Goal: Task Accomplishment & Management: Manage account settings

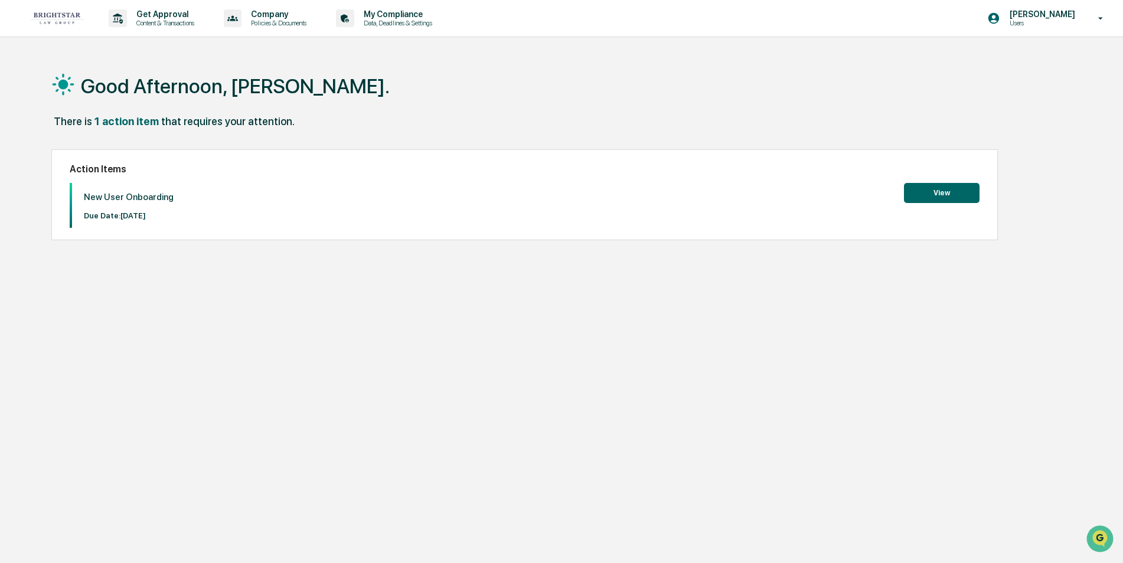
click at [943, 190] on button "View" at bounding box center [942, 193] width 76 height 20
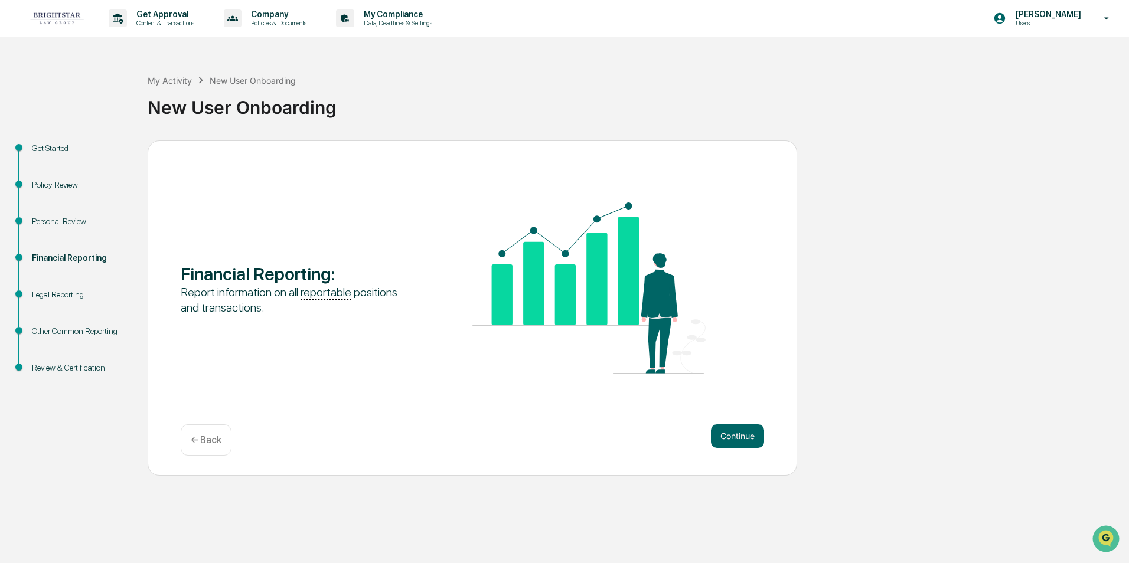
click at [40, 217] on div "Personal Review" at bounding box center [80, 222] width 97 height 12
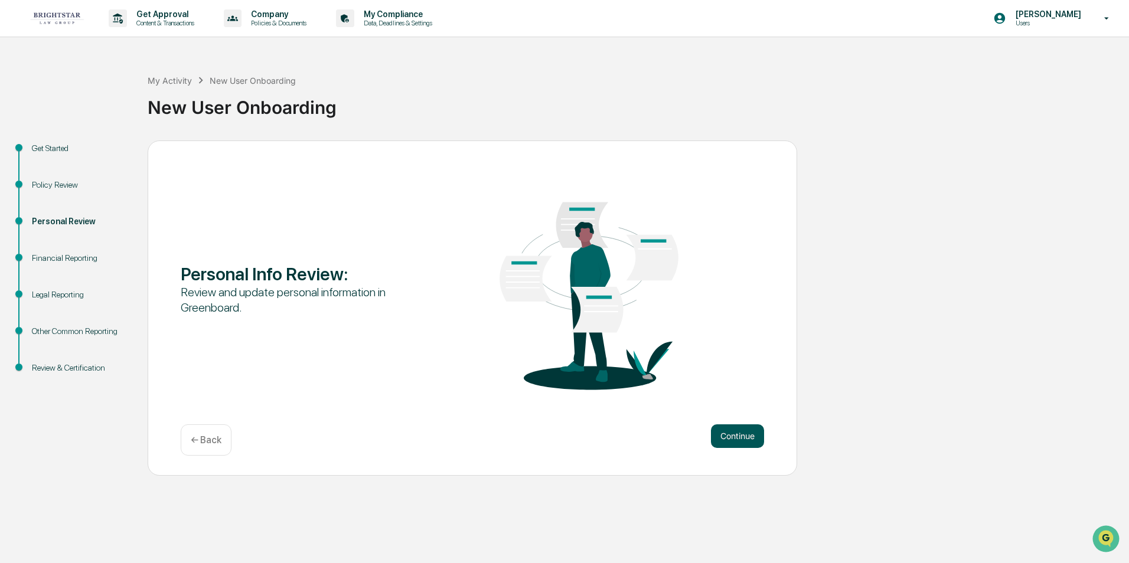
click at [736, 432] on button "Continue" at bounding box center [737, 437] width 53 height 24
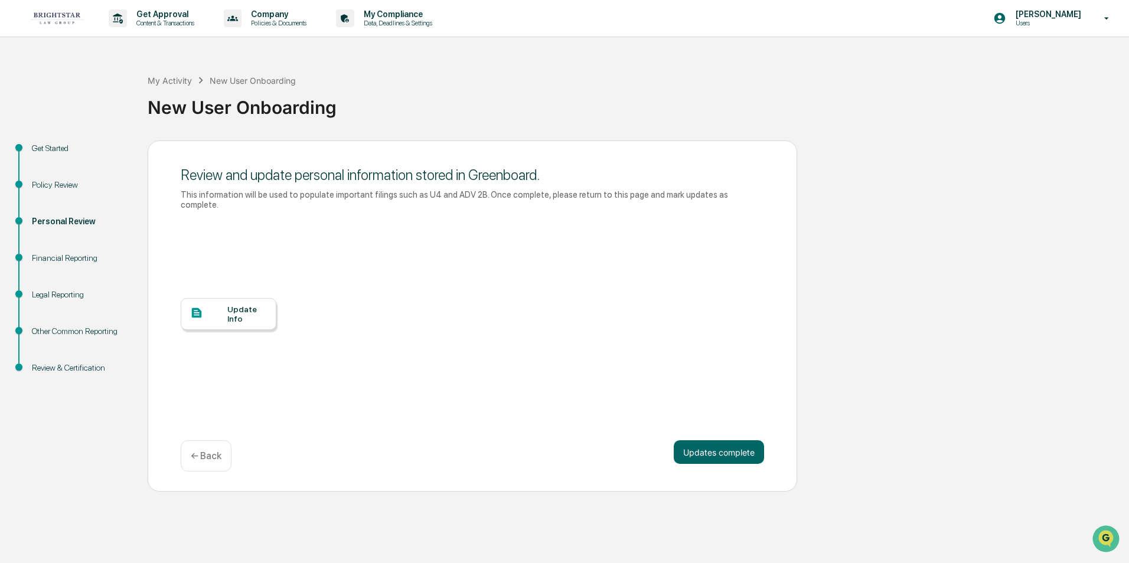
click at [240, 305] on div "Update Info" at bounding box center [247, 314] width 40 height 19
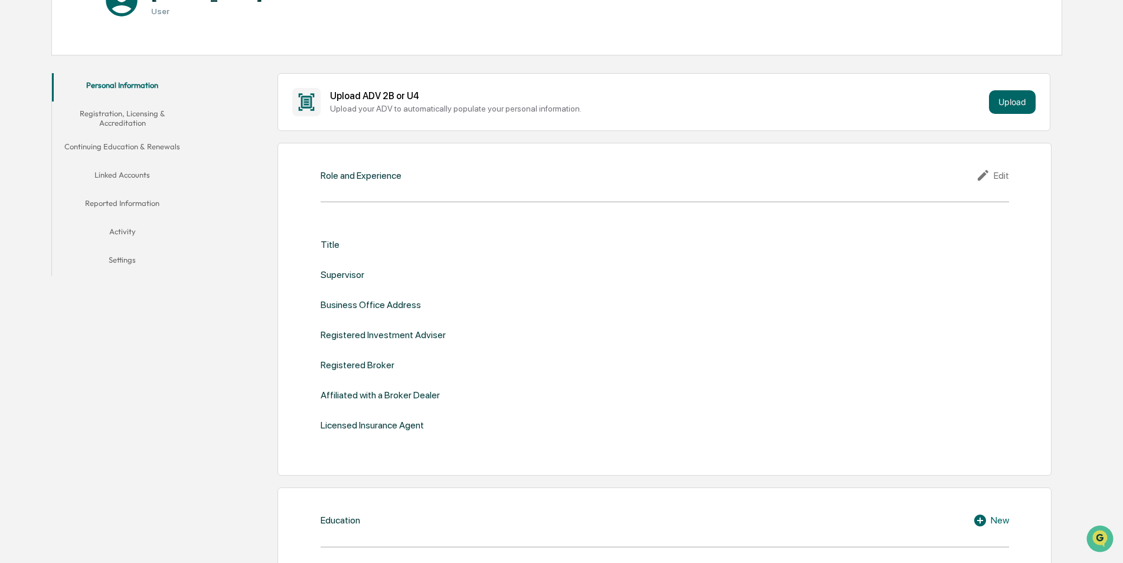
scroll to position [177, 0]
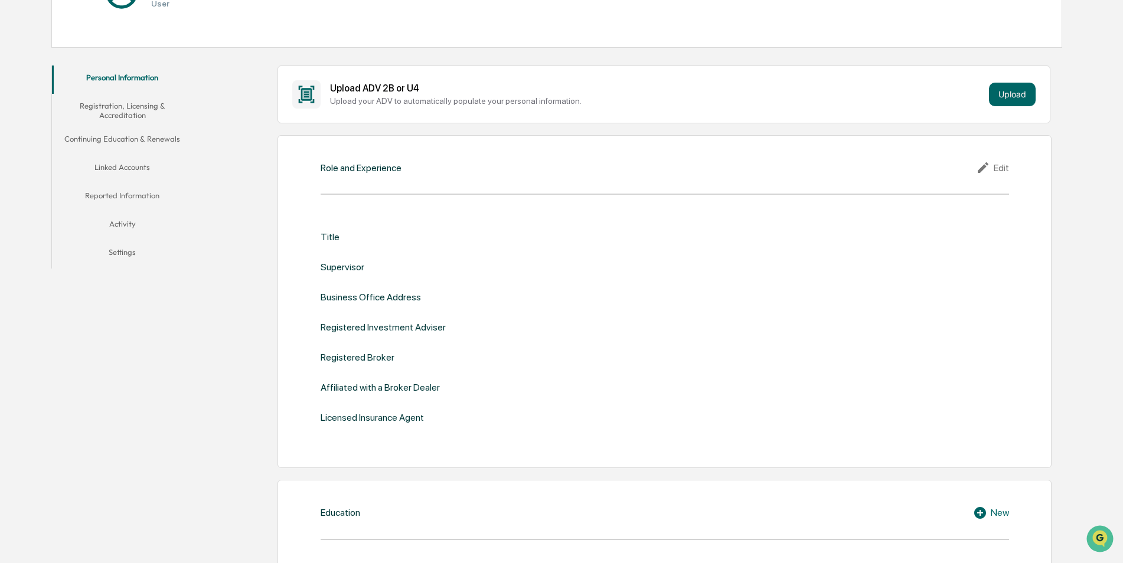
click at [1002, 161] on div "Edit" at bounding box center [992, 168] width 33 height 14
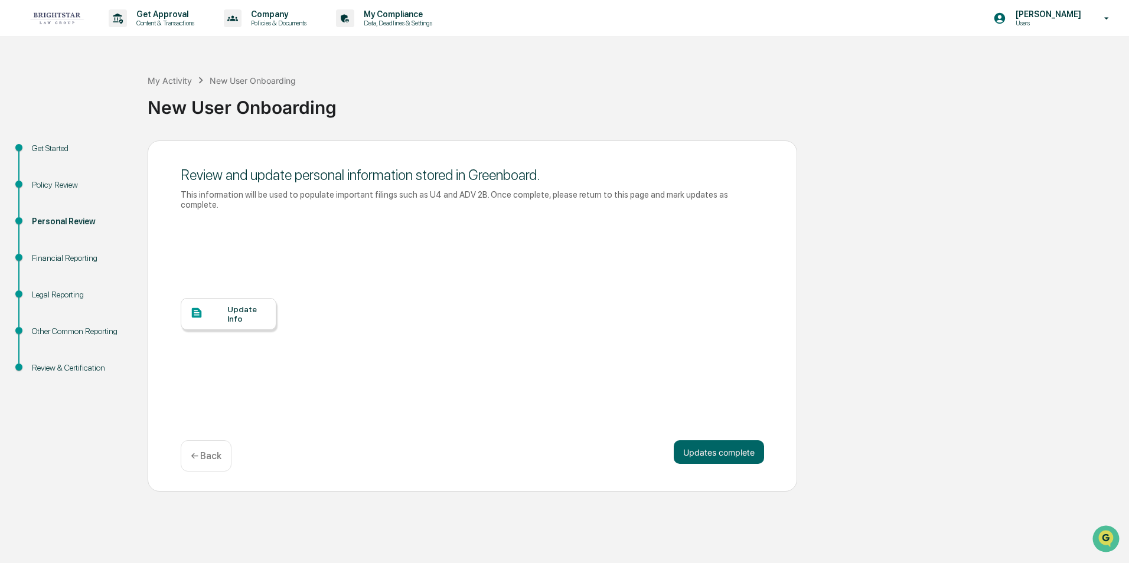
click at [243, 305] on div "Update Info" at bounding box center [247, 314] width 40 height 19
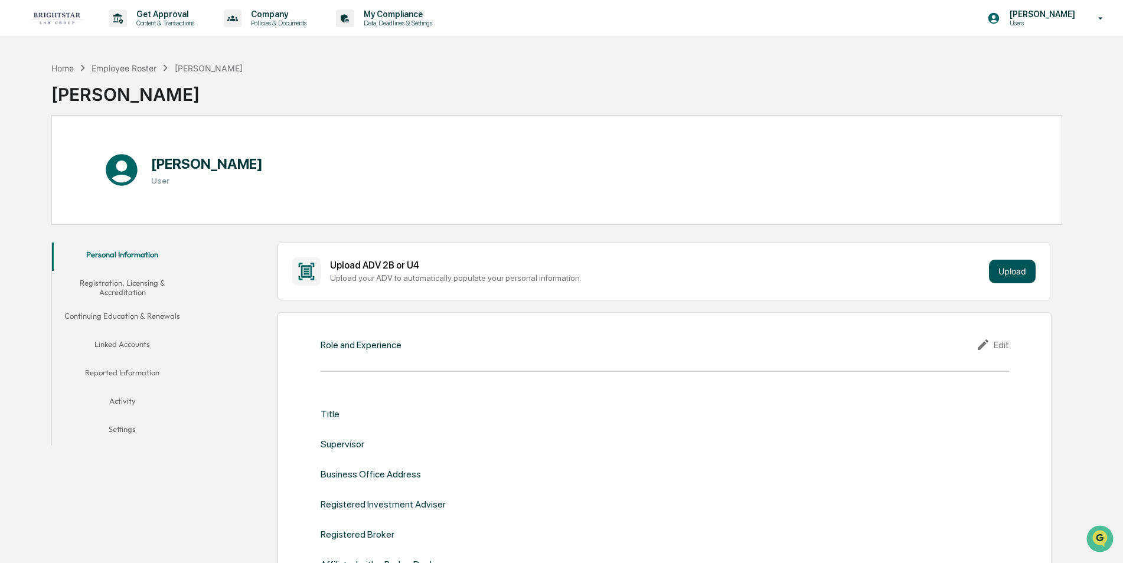
click at [1005, 265] on button "Upload" at bounding box center [1012, 272] width 47 height 24
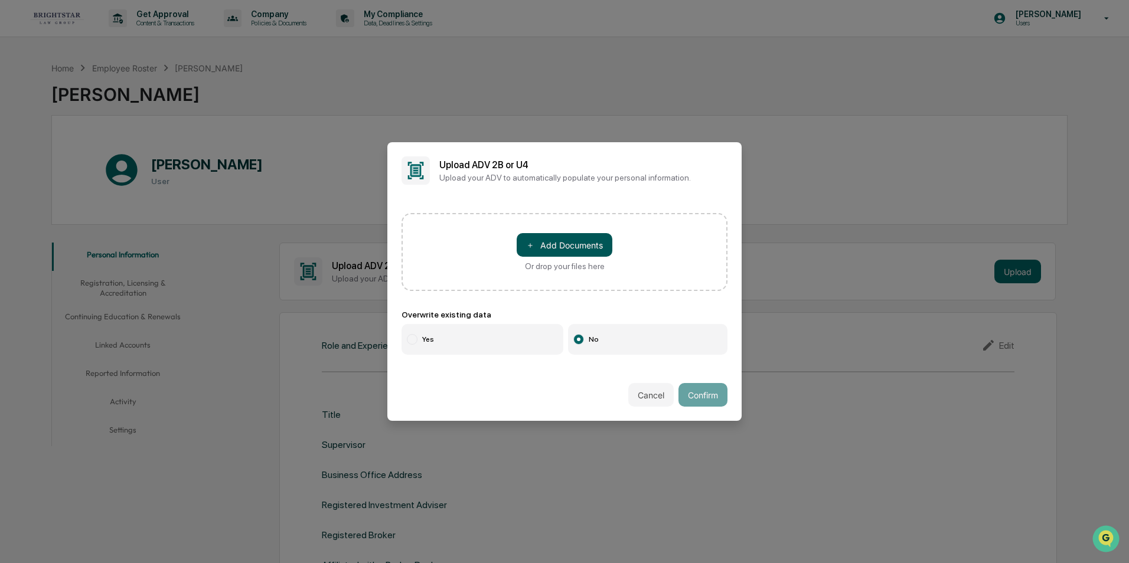
click at [560, 245] on button "＋ Add Documents" at bounding box center [565, 245] width 96 height 24
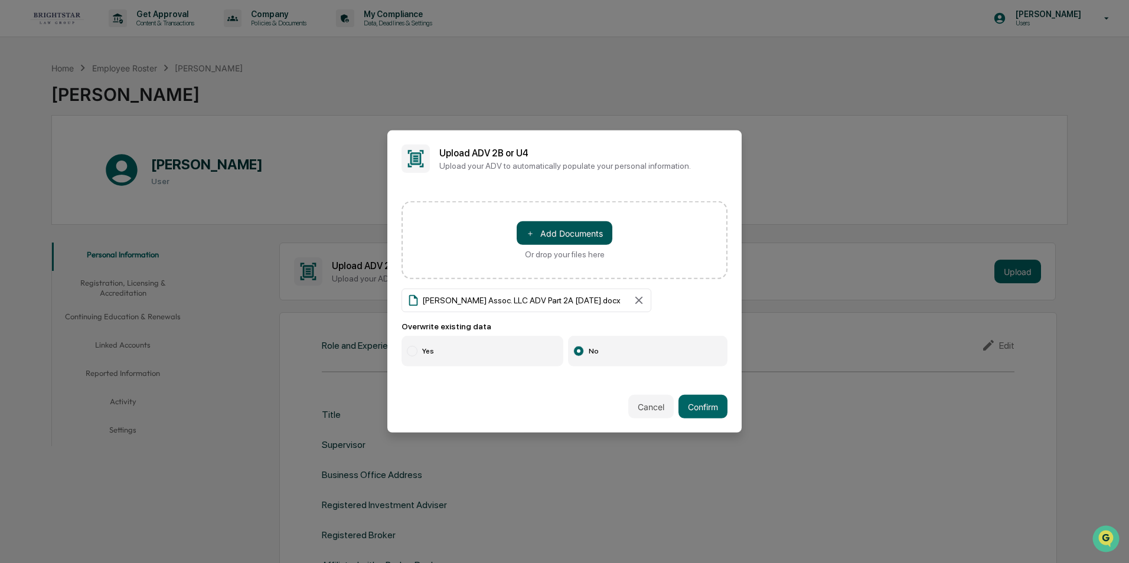
click at [543, 230] on button "＋ Add Documents" at bounding box center [565, 233] width 96 height 24
click at [532, 299] on div "Arthur M. Cohen Assoc. LLC ADV Part 2A 5-20-20.docx" at bounding box center [521, 300] width 198 height 9
drag, startPoint x: 532, startPoint y: 299, endPoint x: 467, endPoint y: 298, distance: 65.0
click at [467, 298] on div "Arthur M. Cohen Assoc. LLC ADV Part 2A 5-20-20.docx" at bounding box center [521, 300] width 198 height 9
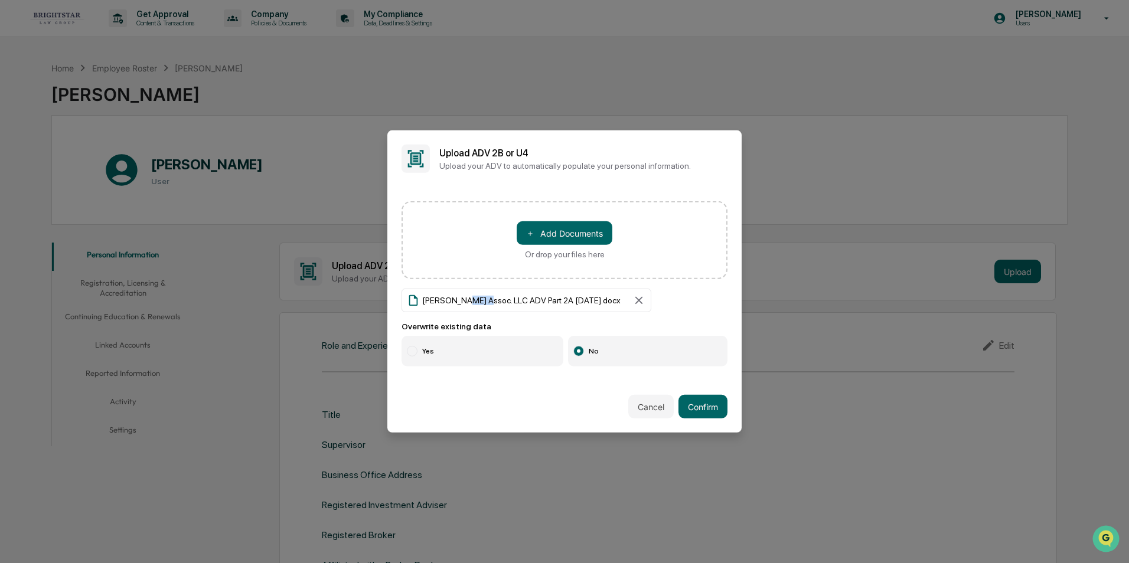
click at [467, 298] on div "Arthur M. Cohen Assoc. LLC ADV Part 2A 5-20-20.docx" at bounding box center [521, 300] width 198 height 9
drag, startPoint x: 467, startPoint y: 298, endPoint x: 414, endPoint y: 299, distance: 53.2
click at [414, 299] on icon at bounding box center [413, 300] width 13 height 13
click at [636, 295] on icon at bounding box center [639, 300] width 13 height 13
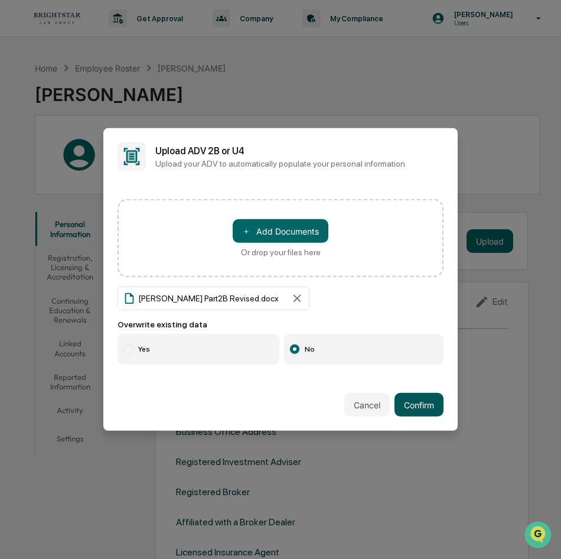
click at [429, 403] on button "Confirm" at bounding box center [419, 405] width 49 height 24
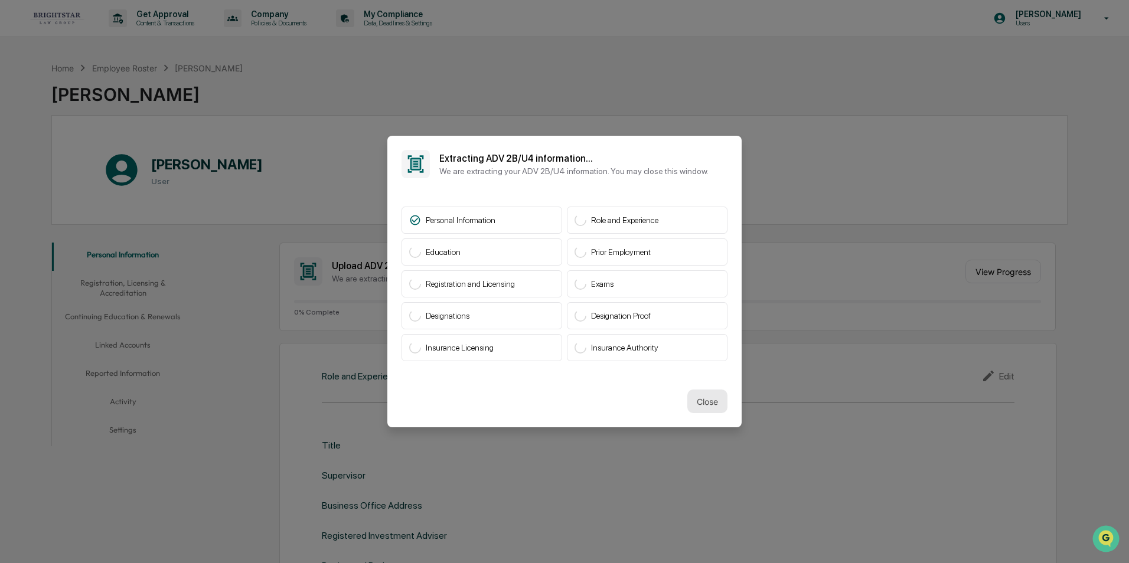
click at [703, 395] on button "Close" at bounding box center [708, 402] width 40 height 24
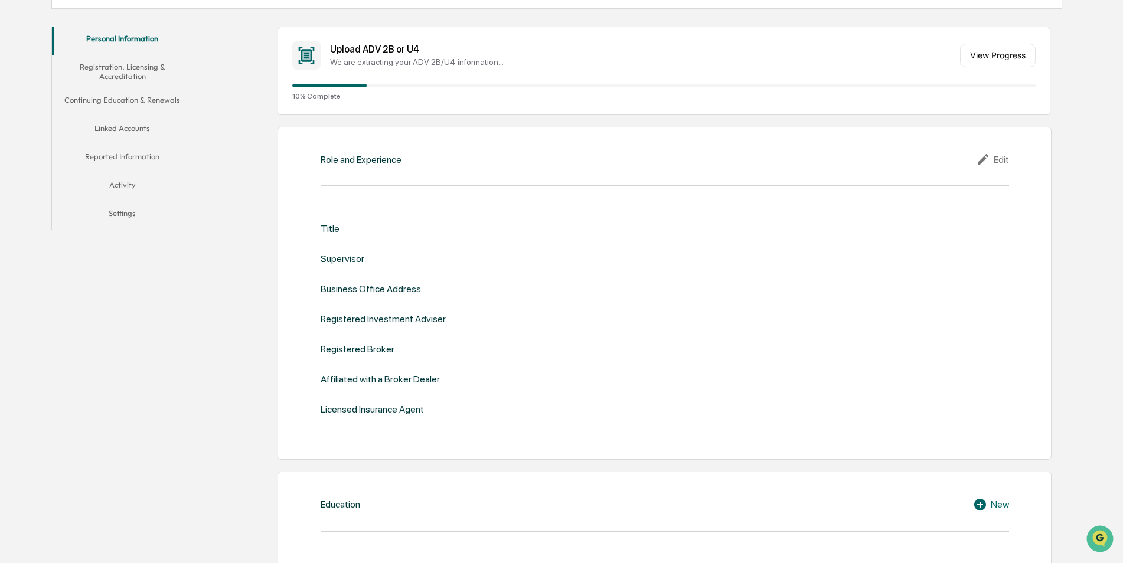
scroll to position [236, 0]
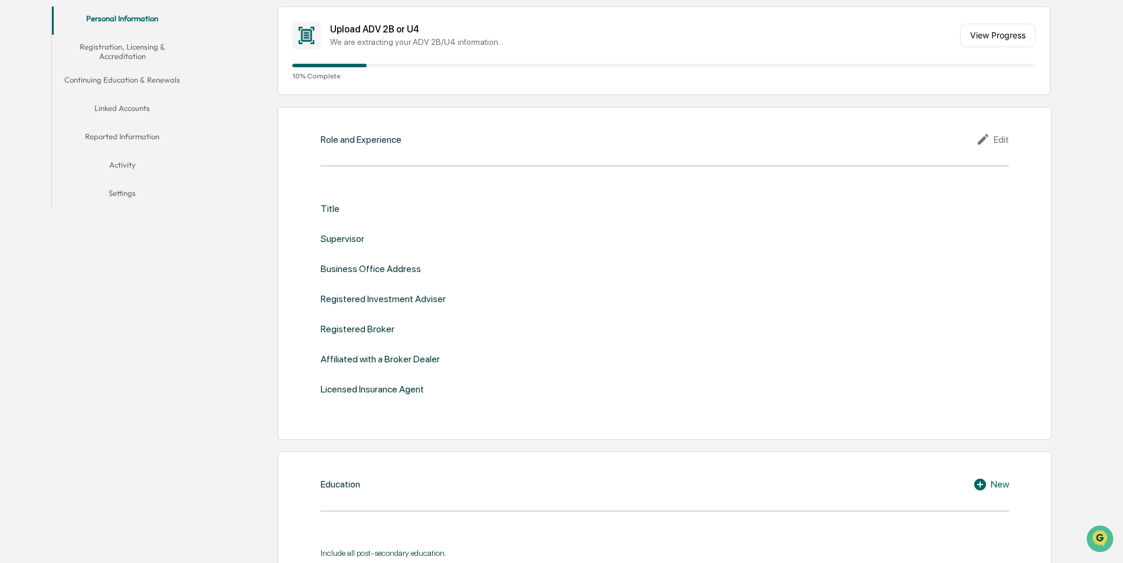
click at [1002, 136] on div "Edit" at bounding box center [992, 139] width 33 height 14
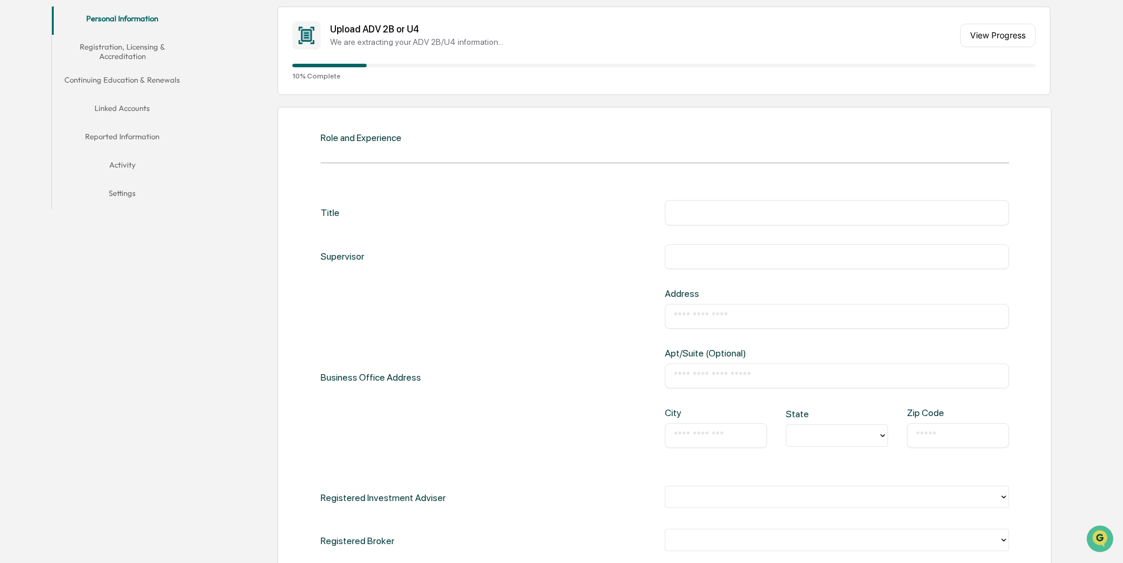
click at [864, 220] on div "​" at bounding box center [837, 212] width 344 height 25
click at [863, 213] on input "text" at bounding box center [837, 213] width 327 height 12
type input "**********"
click at [725, 248] on div "​" at bounding box center [837, 257] width 344 height 25
click at [721, 255] on input "text" at bounding box center [837, 257] width 327 height 12
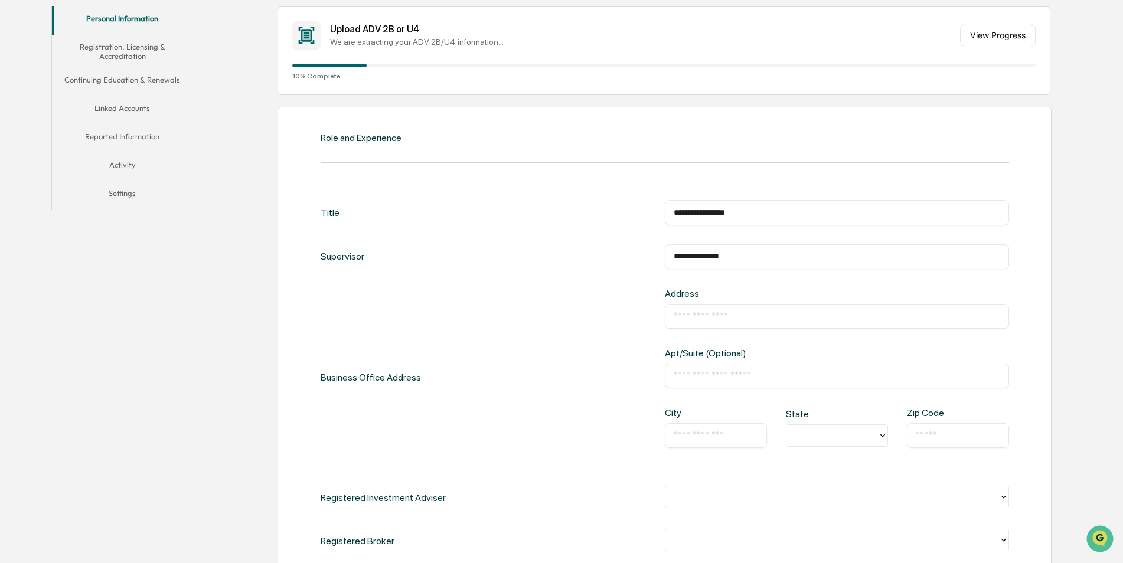
type input "**********"
click at [773, 315] on input "text" at bounding box center [837, 317] width 327 height 12
type input "**********"
click at [820, 373] on input "text" at bounding box center [837, 376] width 327 height 12
type input "*********"
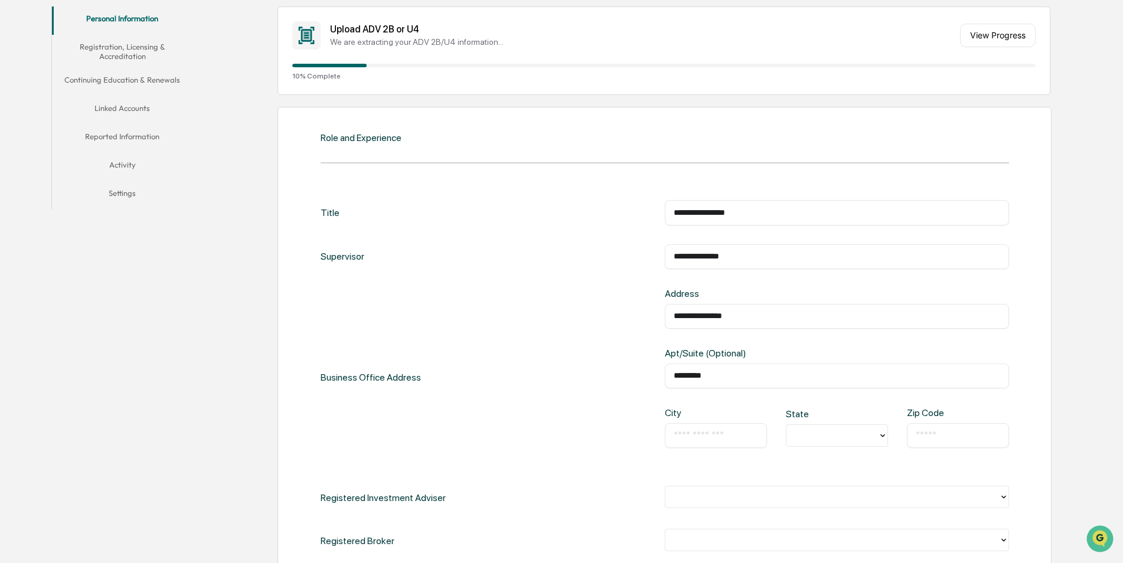
click at [683, 435] on input "text" at bounding box center [716, 436] width 84 height 12
type input "**********"
type input "**"
type input "*****"
click at [881, 435] on icon at bounding box center [882, 435] width 9 height 9
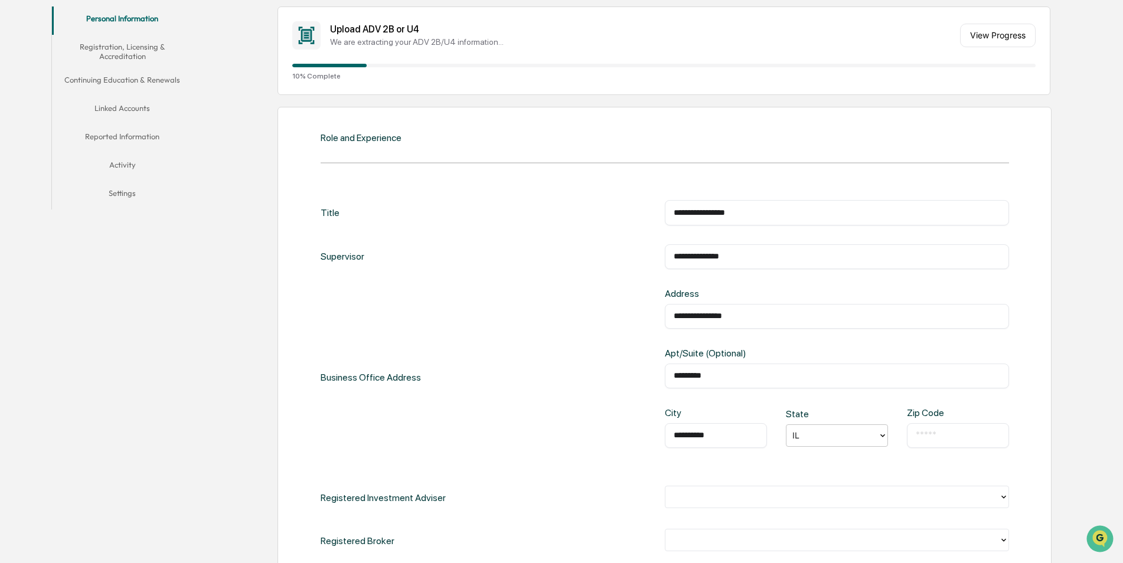
click at [953, 436] on input "text" at bounding box center [958, 436] width 84 height 12
type input "*****"
click at [525, 452] on div "**********" at bounding box center [665, 377] width 689 height 179
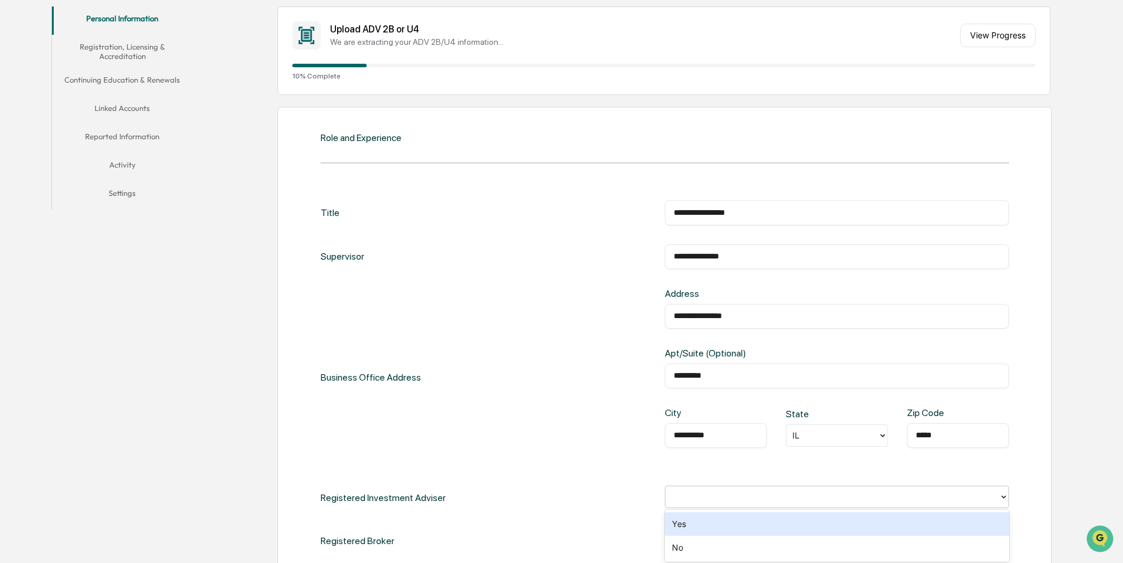
click at [1004, 496] on icon at bounding box center [1003, 497] width 9 height 9
click at [960, 525] on div "Yes" at bounding box center [837, 525] width 344 height 24
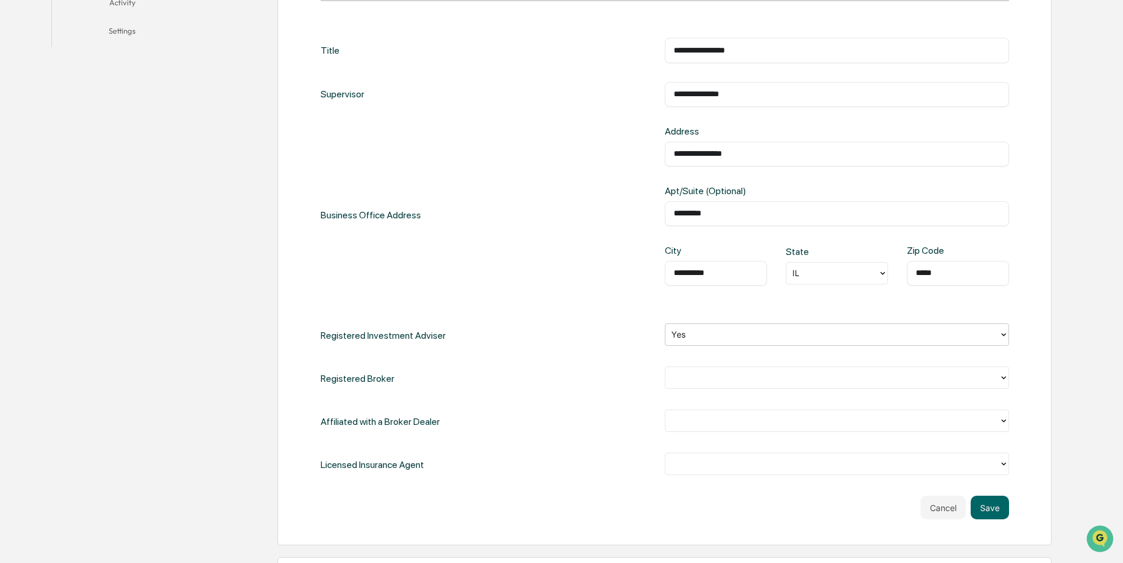
scroll to position [413, 0]
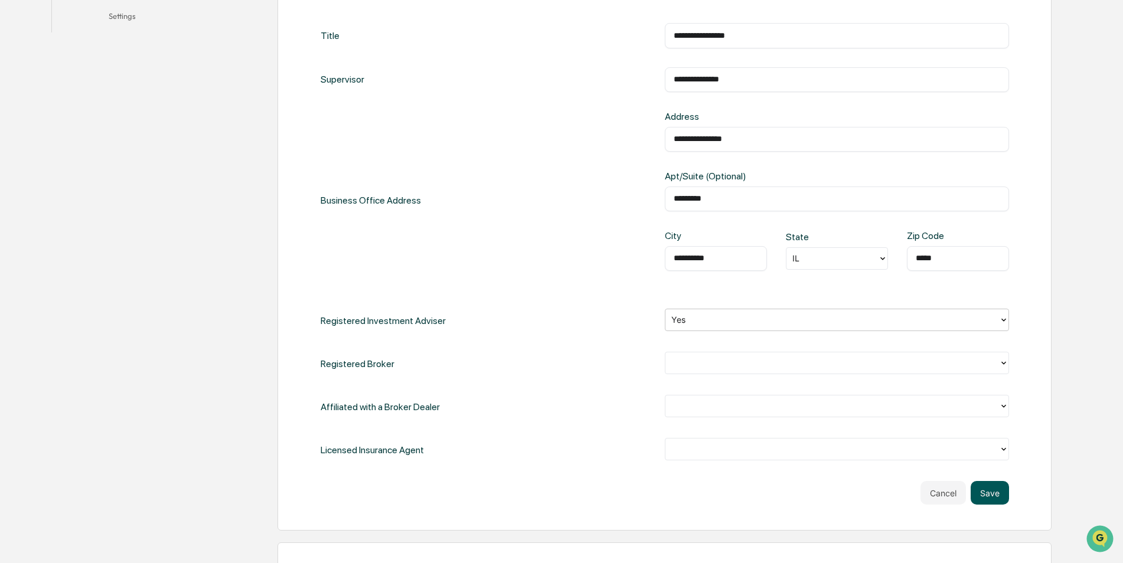
click at [992, 490] on button "Save" at bounding box center [990, 493] width 38 height 24
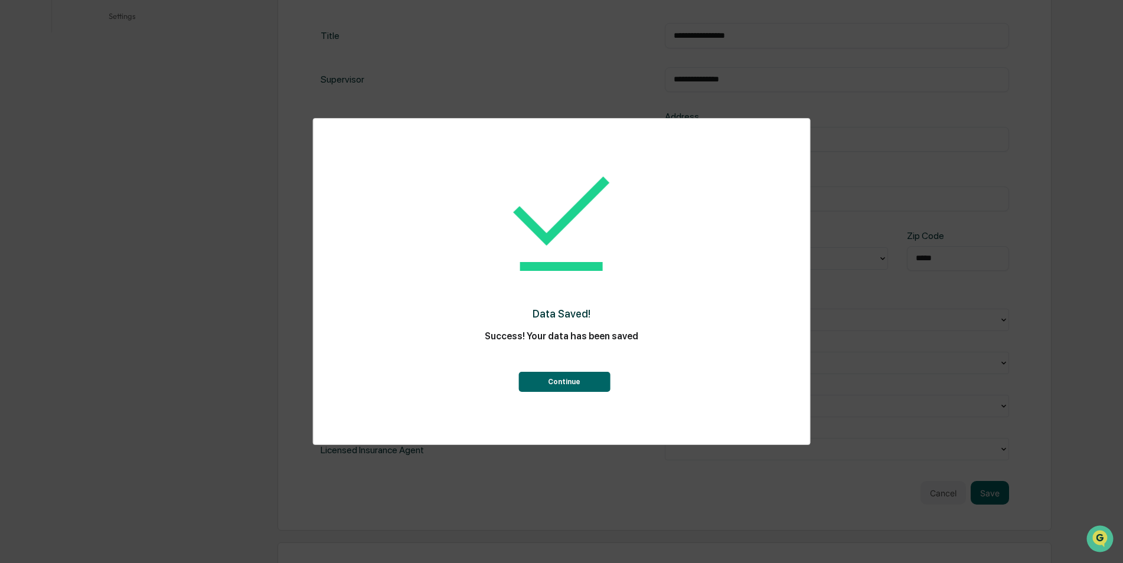
click at [562, 380] on button "Continue" at bounding box center [565, 382] width 92 height 20
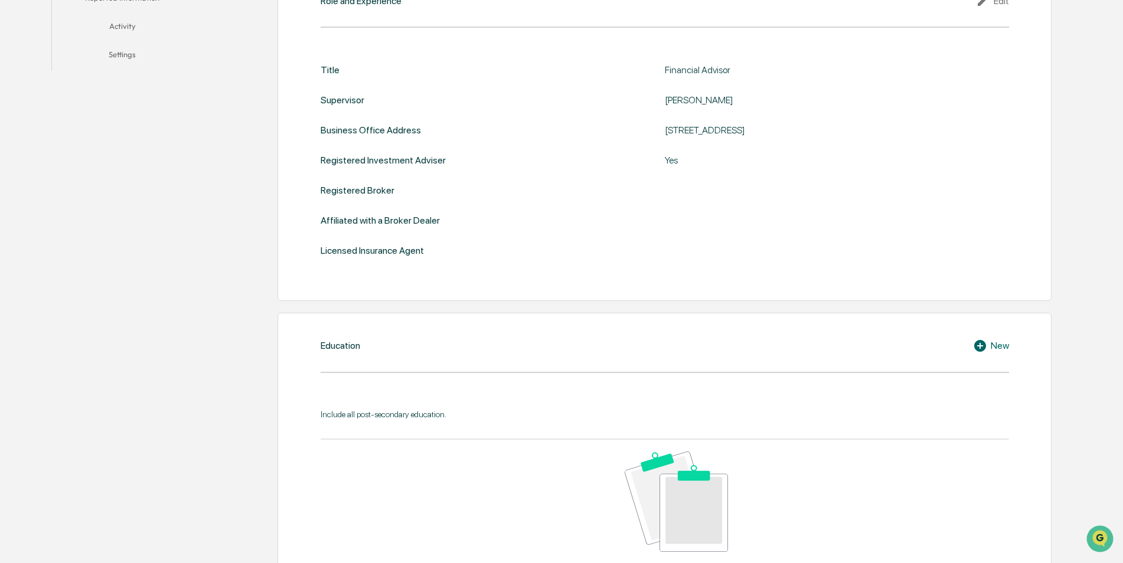
scroll to position [354, 0]
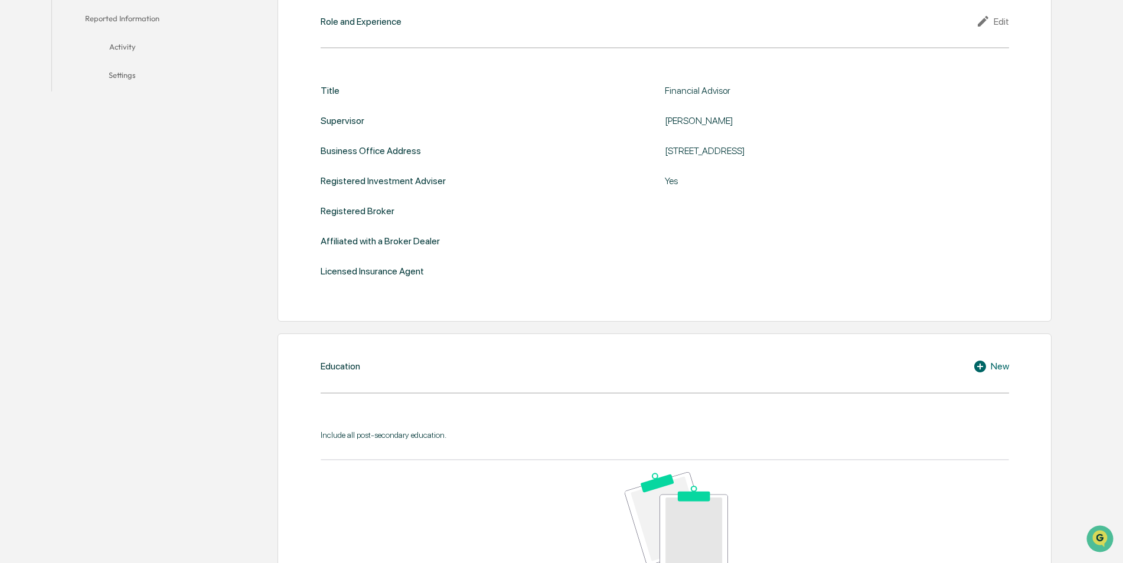
click at [978, 364] on icon at bounding box center [981, 367] width 12 height 12
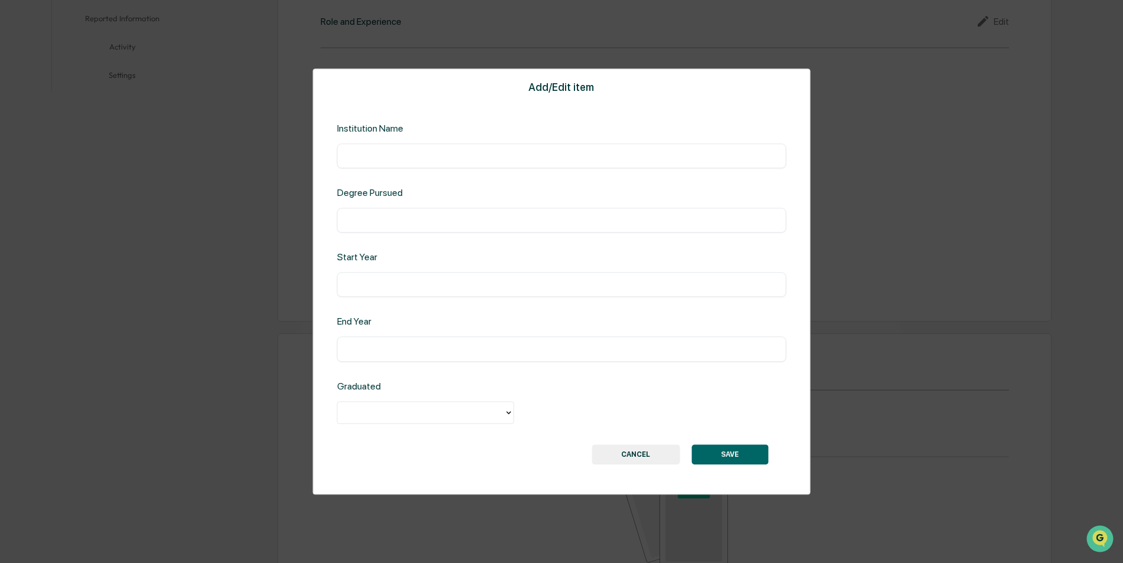
click at [376, 153] on input "text" at bounding box center [562, 156] width 432 height 12
type input "**********"
click at [407, 223] on input "text" at bounding box center [562, 220] width 432 height 12
type input "**********"
click at [395, 281] on input "text" at bounding box center [562, 285] width 432 height 12
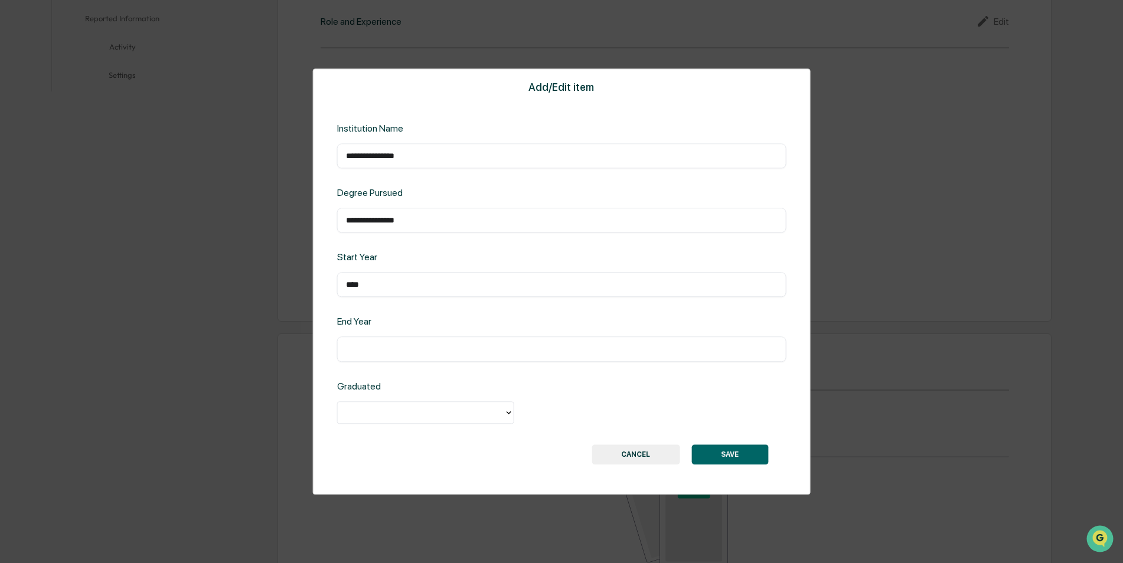
type input "****"
click at [411, 350] on input "text" at bounding box center [562, 350] width 432 height 12
type input "****"
click at [509, 410] on icon at bounding box center [508, 412] width 9 height 9
click at [463, 432] on div "Yes" at bounding box center [425, 440] width 177 height 24
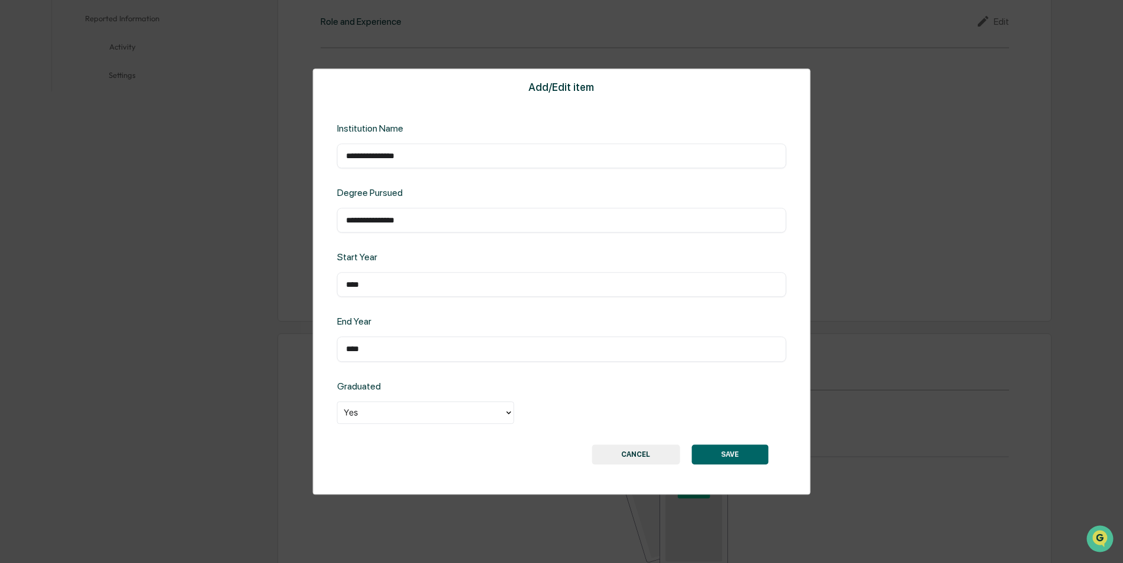
click at [716, 451] on button "SAVE" at bounding box center [730, 455] width 77 height 20
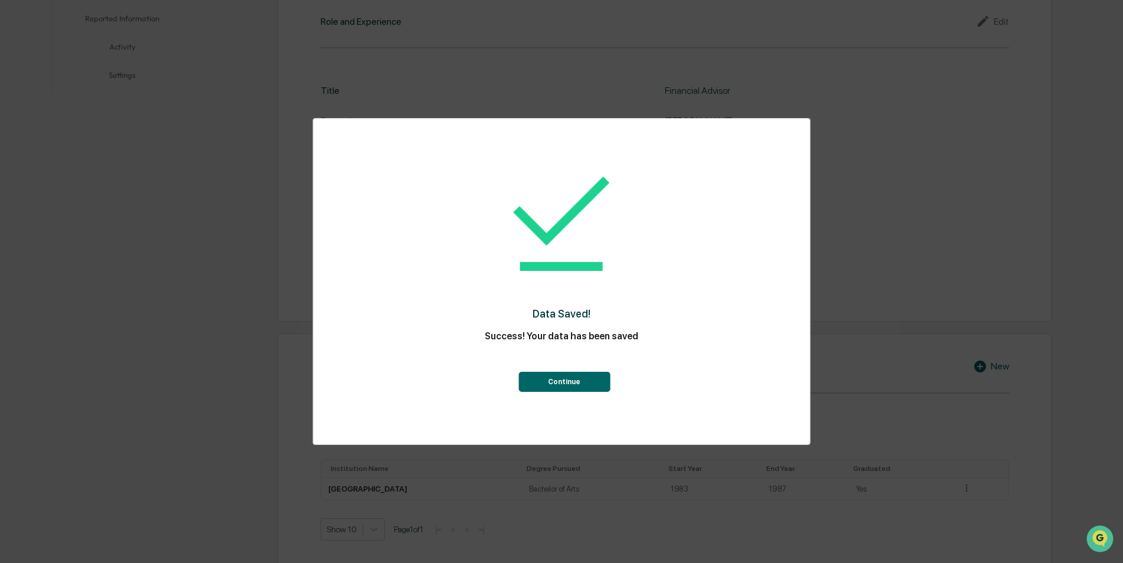
click at [558, 379] on button "Continue" at bounding box center [565, 382] width 92 height 20
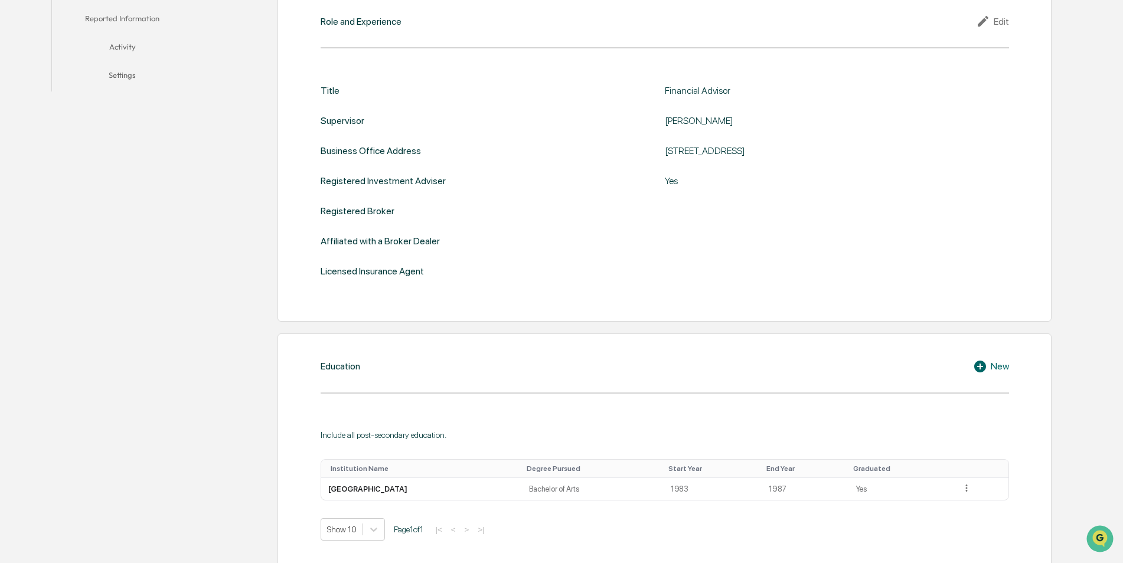
click at [979, 363] on icon at bounding box center [981, 367] width 12 height 12
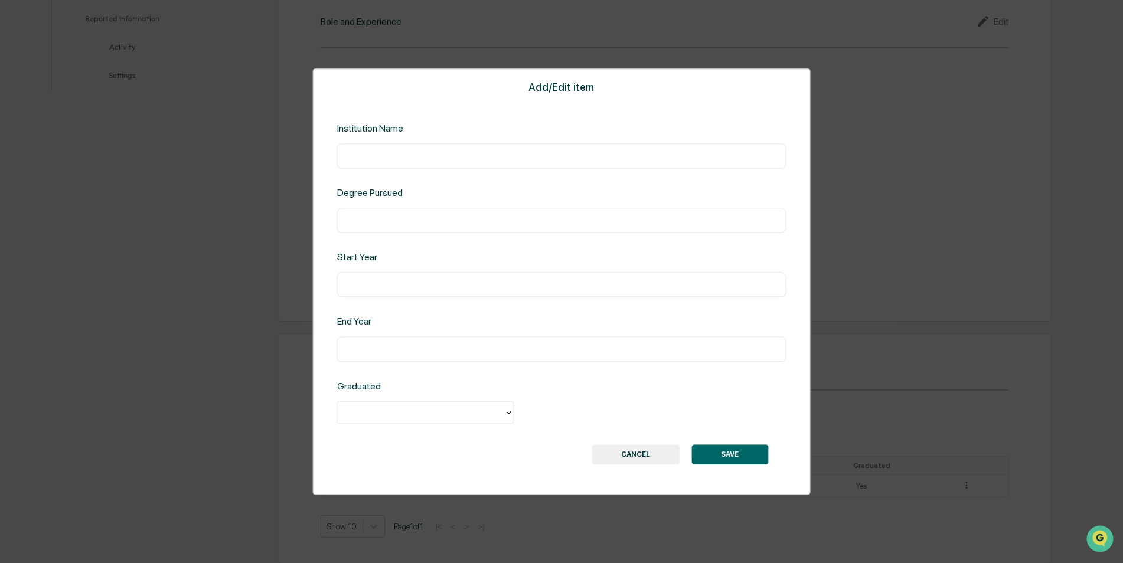
click at [481, 151] on input "text" at bounding box center [562, 156] width 432 height 12
type input "**********"
click at [452, 221] on input "text" at bounding box center [562, 220] width 432 height 12
type input "**"
click at [434, 279] on input "text" at bounding box center [562, 285] width 432 height 12
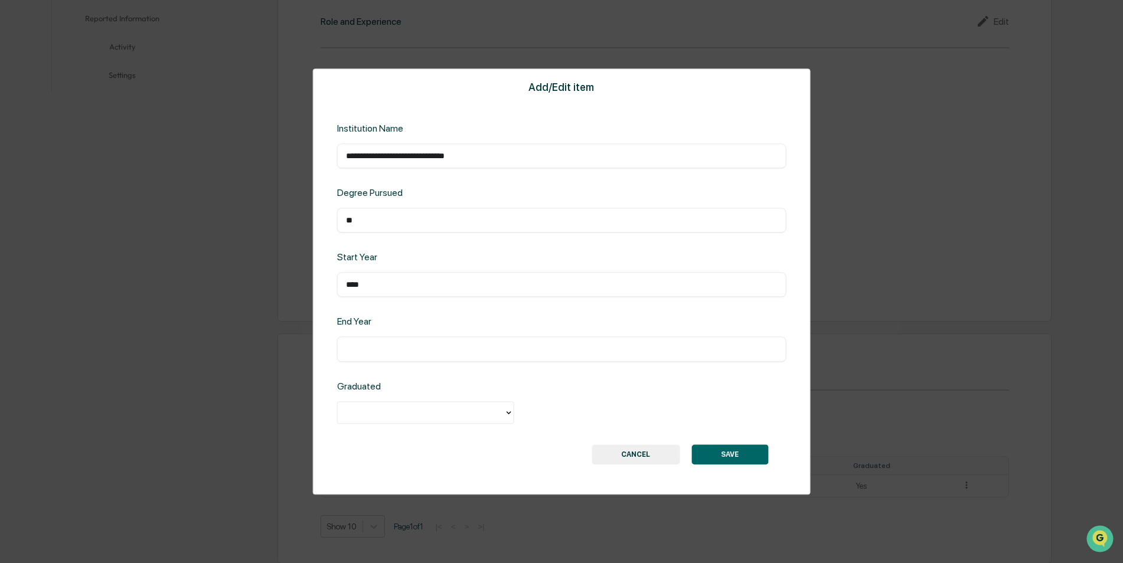
type input "****"
click at [413, 345] on input "text" at bounding box center [562, 350] width 432 height 12
type input "****"
click at [510, 411] on icon at bounding box center [508, 412] width 9 height 9
click at [462, 438] on div "Yes" at bounding box center [425, 440] width 177 height 24
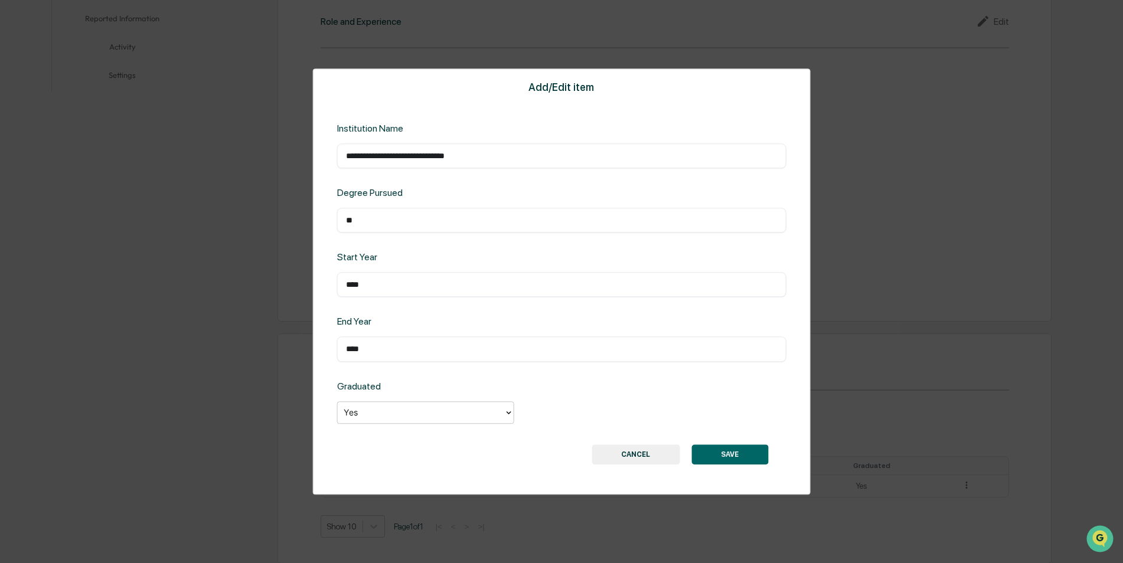
click at [719, 448] on button "SAVE" at bounding box center [730, 455] width 77 height 20
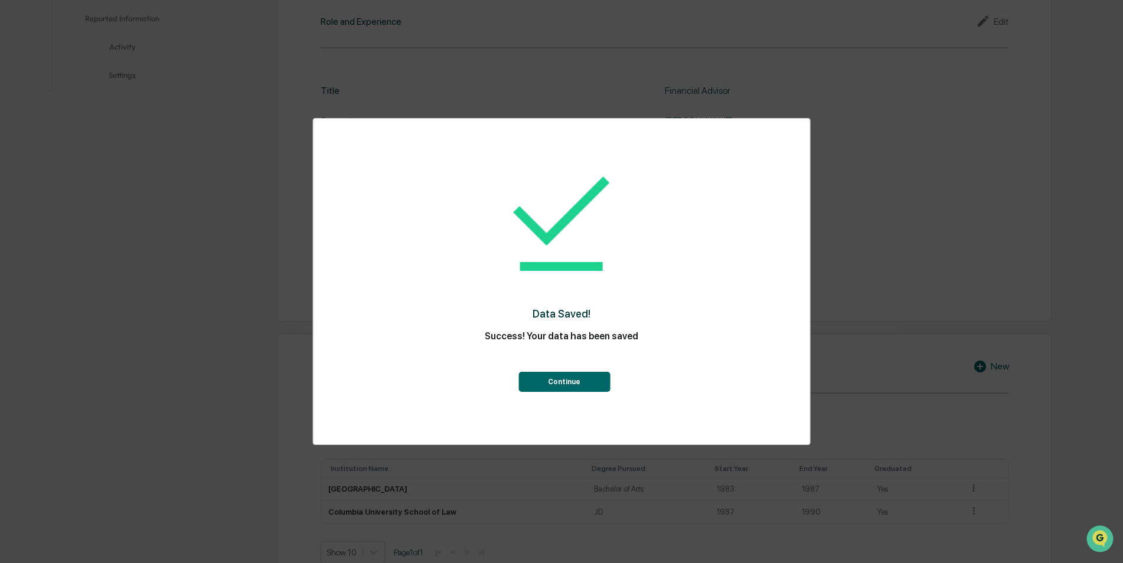
click at [591, 378] on button "Continue" at bounding box center [565, 382] width 92 height 20
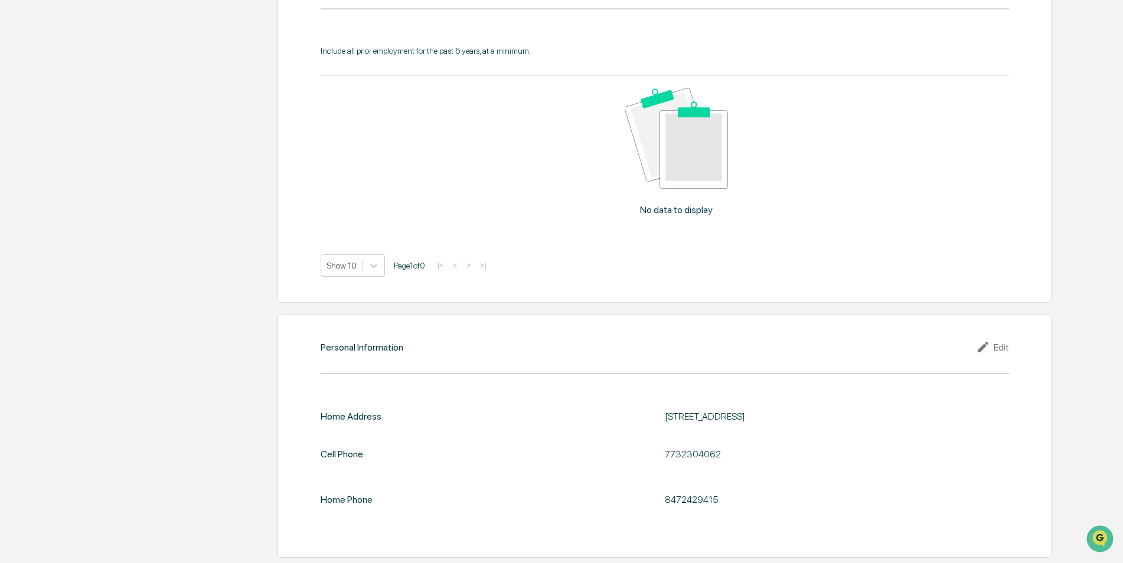
scroll to position [1007, 0]
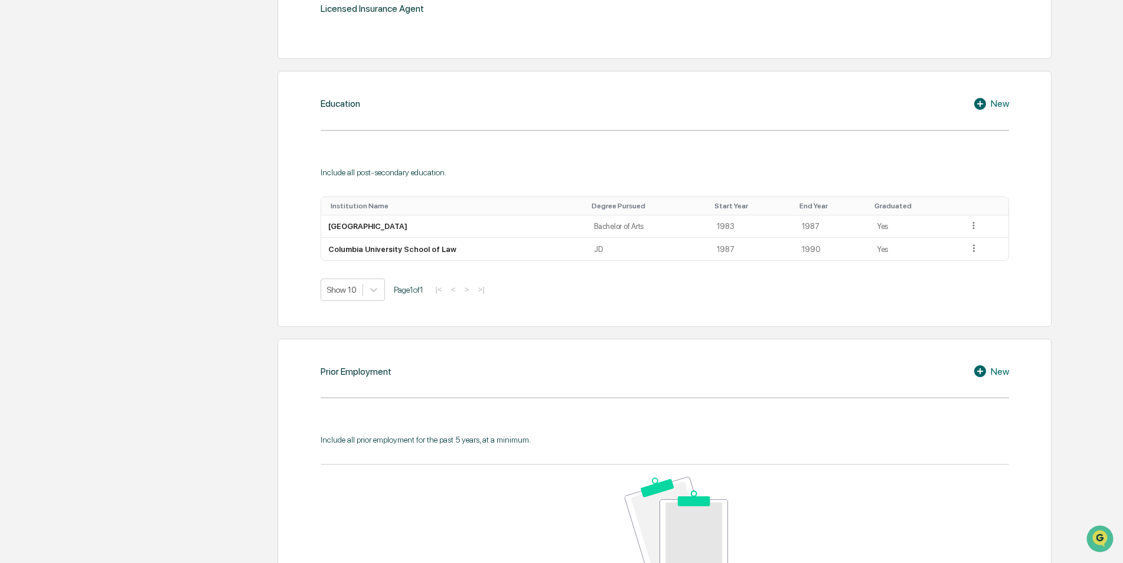
drag, startPoint x: 986, startPoint y: 405, endPoint x: 979, endPoint y: 418, distance: 14.6
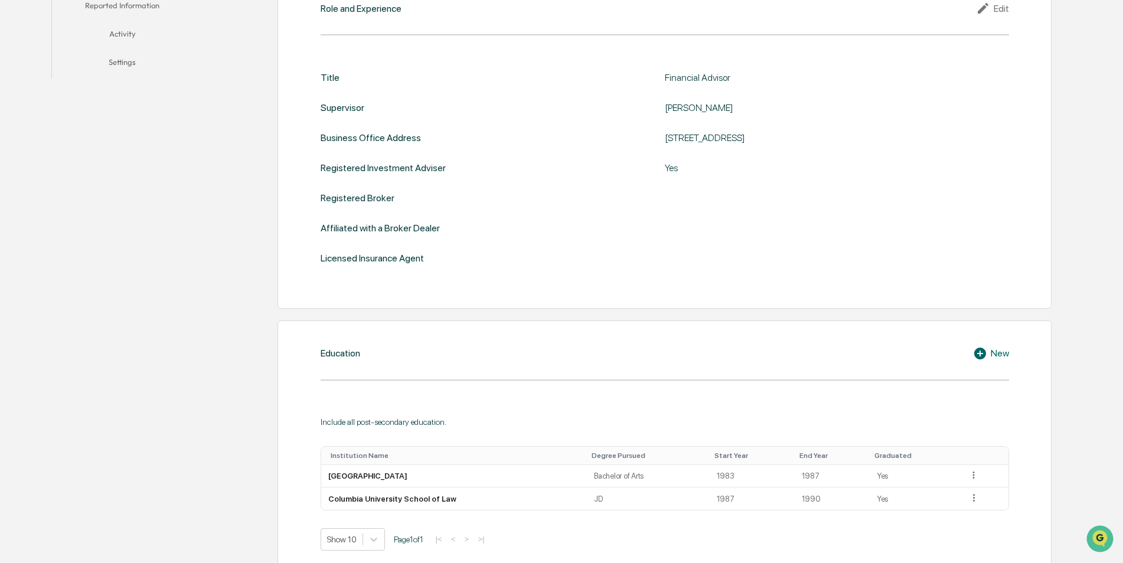
scroll to position [121, 0]
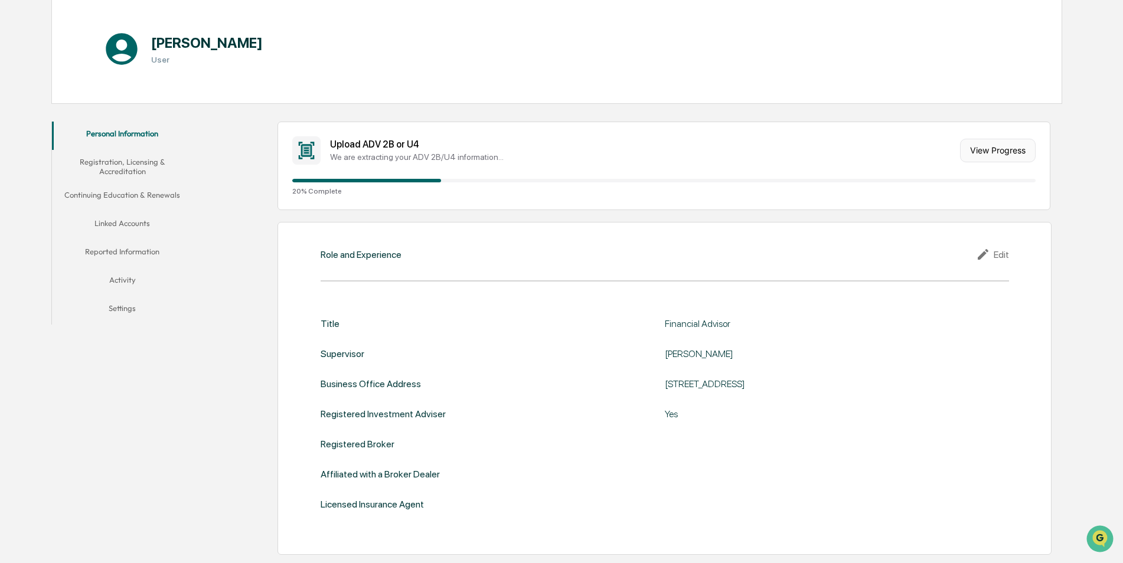
click at [1017, 144] on button "View Progress" at bounding box center [998, 151] width 76 height 24
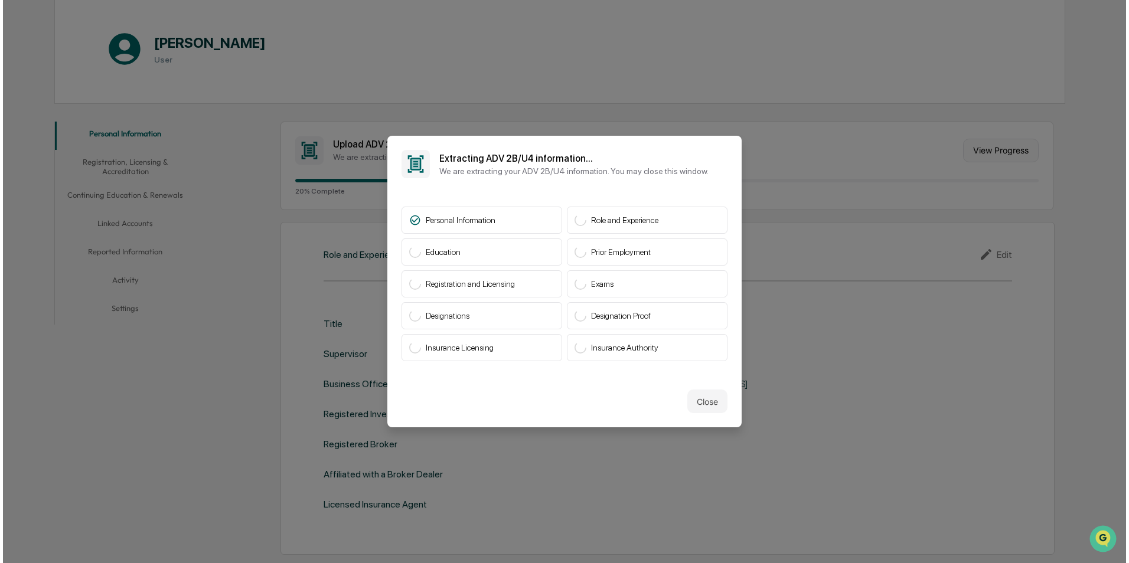
scroll to position [122, 0]
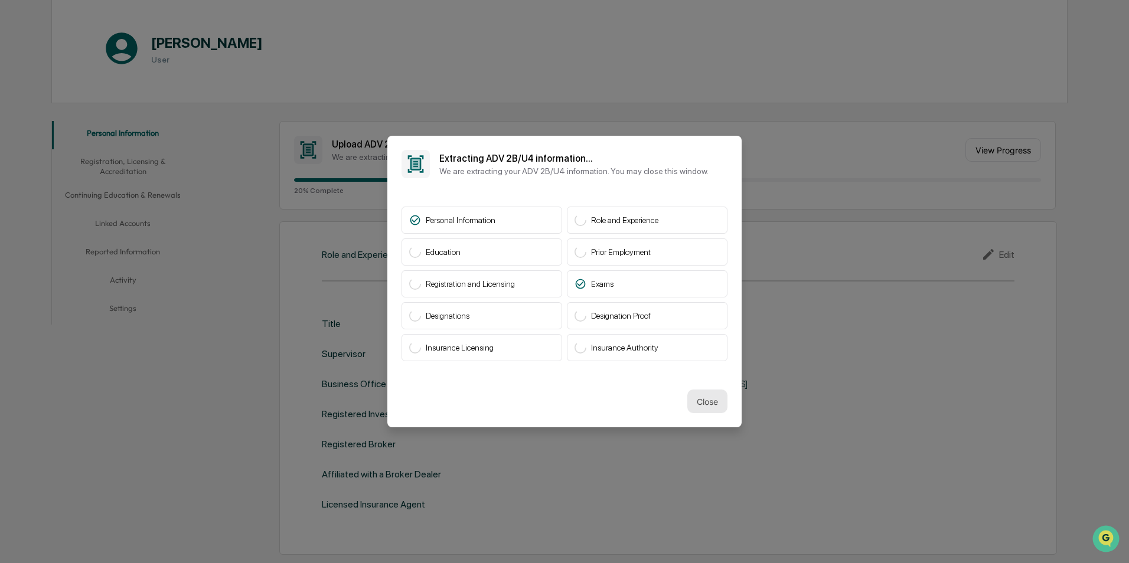
click at [716, 395] on button "Close" at bounding box center [708, 402] width 40 height 24
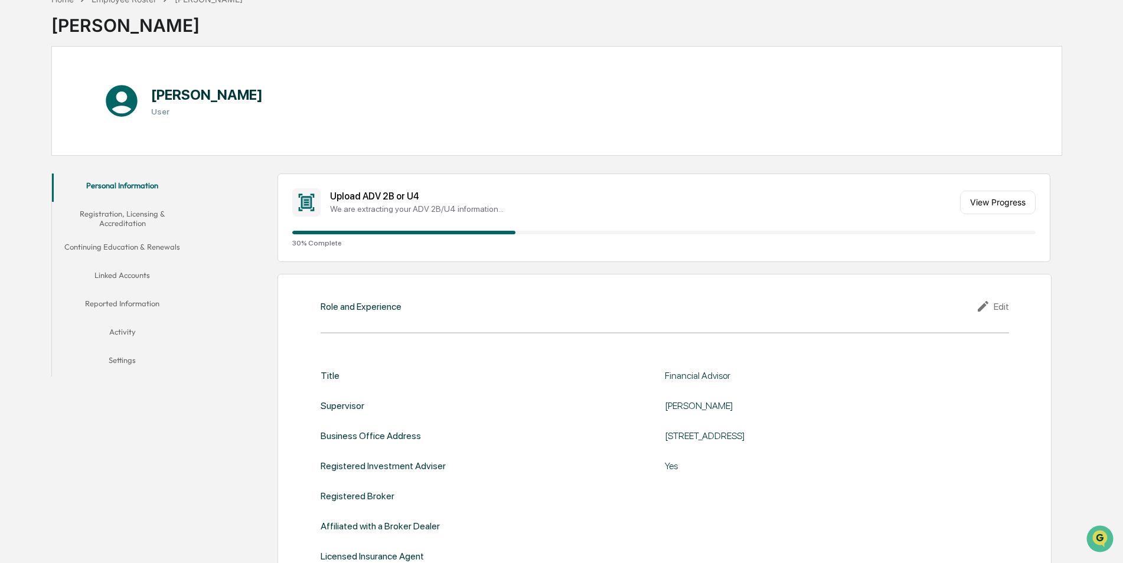
scroll to position [62, 0]
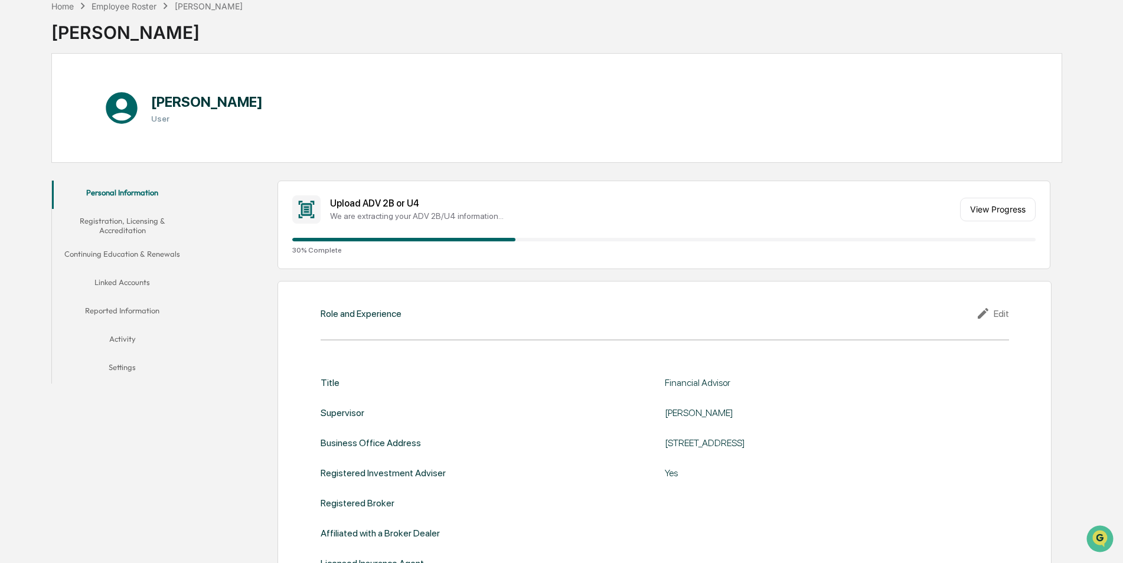
click at [127, 217] on button "Registration, Licensing & Accreditation" at bounding box center [122, 226] width 141 height 34
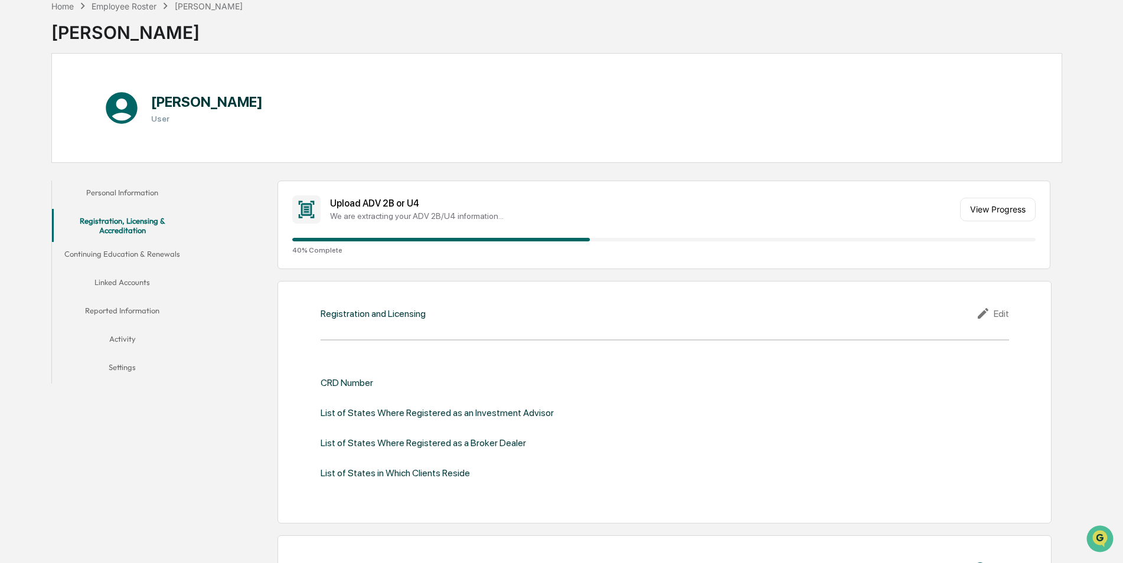
click at [110, 253] on button "Continuing Education & Renewals" at bounding box center [122, 256] width 141 height 28
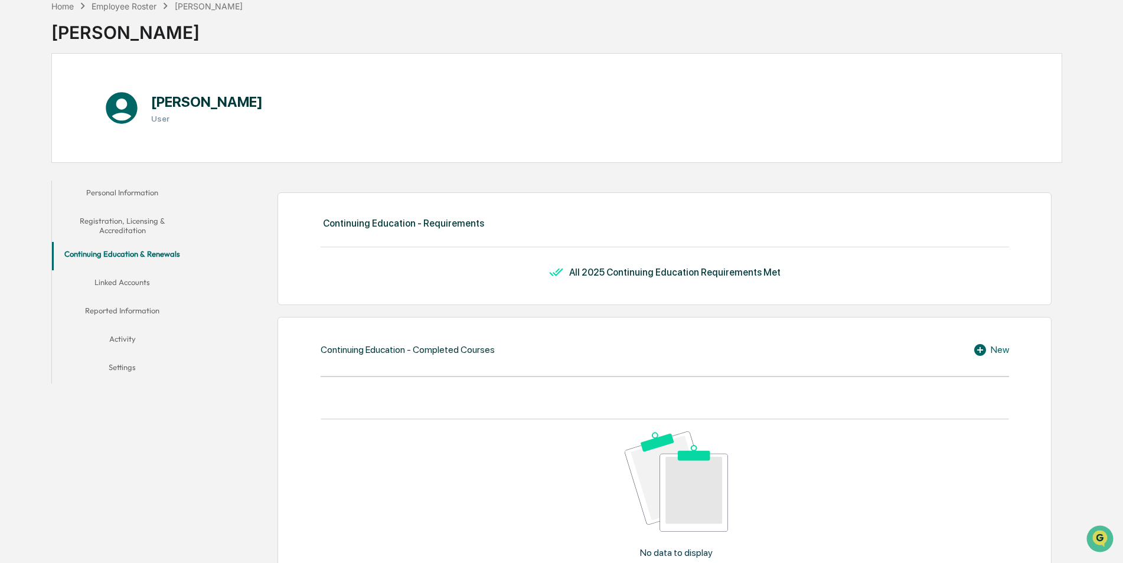
click at [979, 346] on icon at bounding box center [981, 350] width 12 height 12
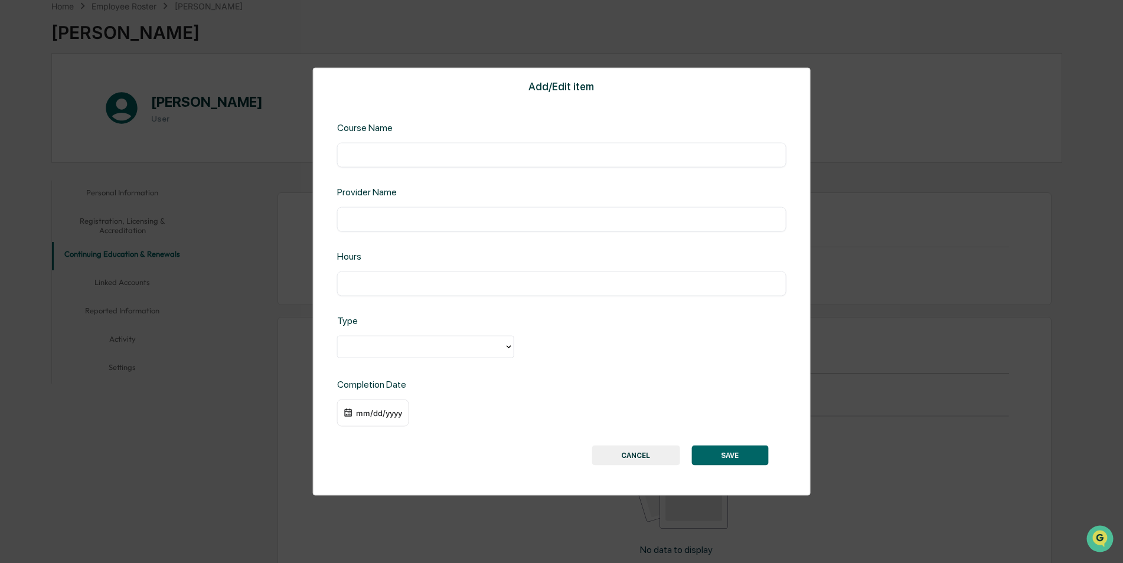
click at [660, 451] on button "CANCEL" at bounding box center [636, 455] width 88 height 20
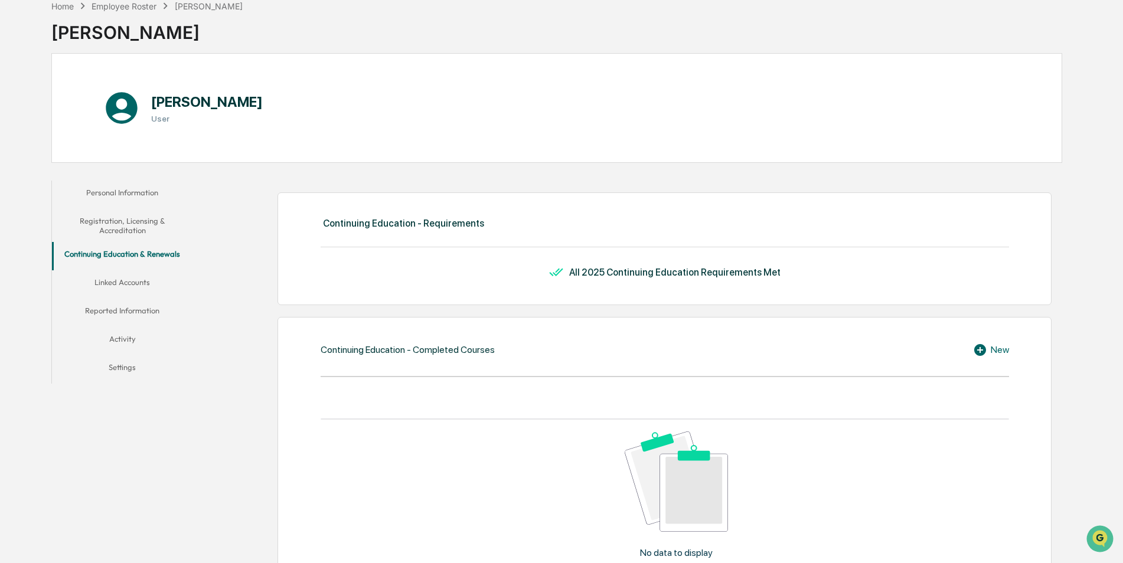
click at [126, 193] on button "Personal Information" at bounding box center [122, 195] width 141 height 28
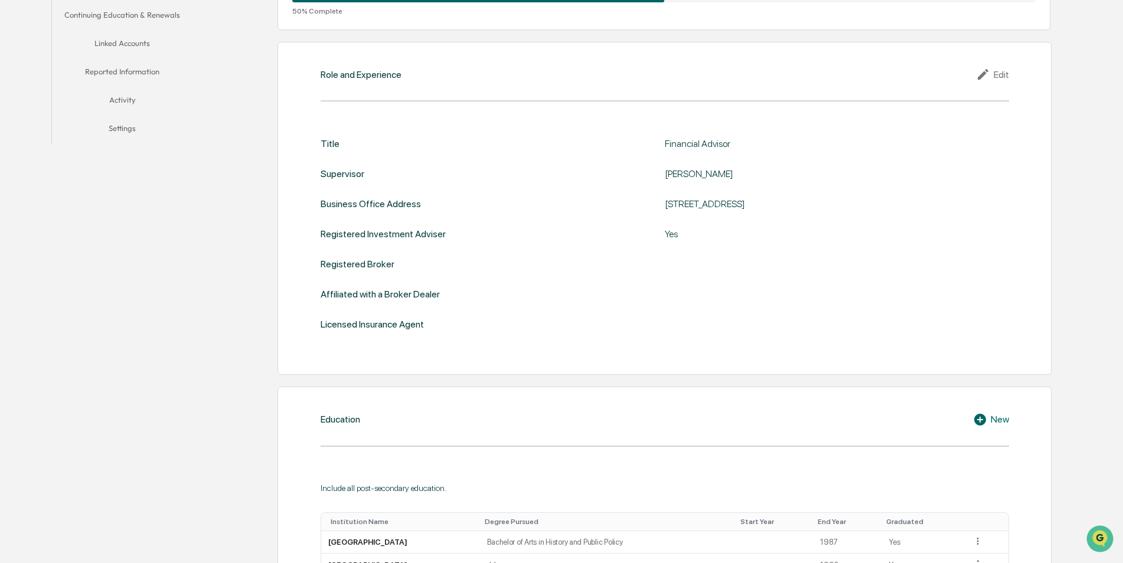
scroll to position [62, 0]
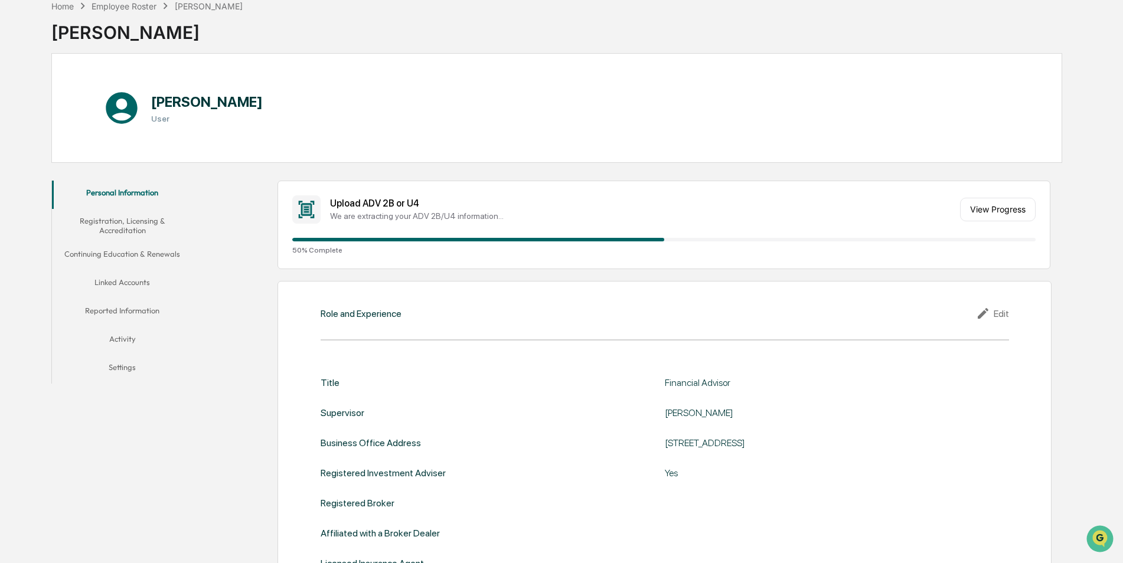
click at [144, 253] on button "Continuing Education & Renewals" at bounding box center [122, 256] width 141 height 28
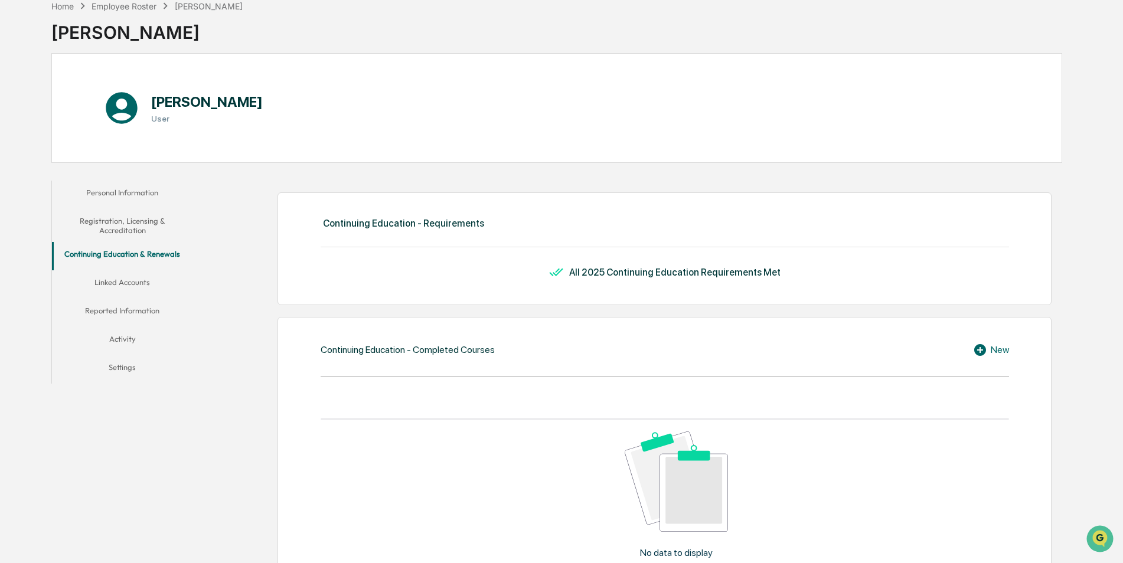
click at [127, 219] on button "Registration, Licensing & Accreditation" at bounding box center [122, 226] width 141 height 34
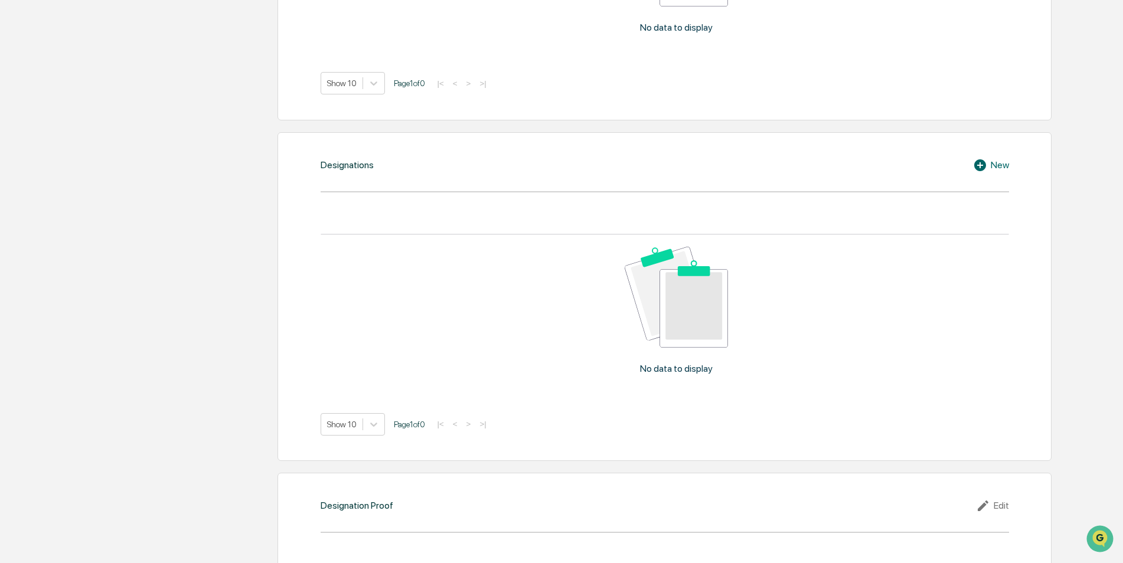
scroll to position [830, 0]
click at [983, 161] on icon at bounding box center [981, 166] width 12 height 12
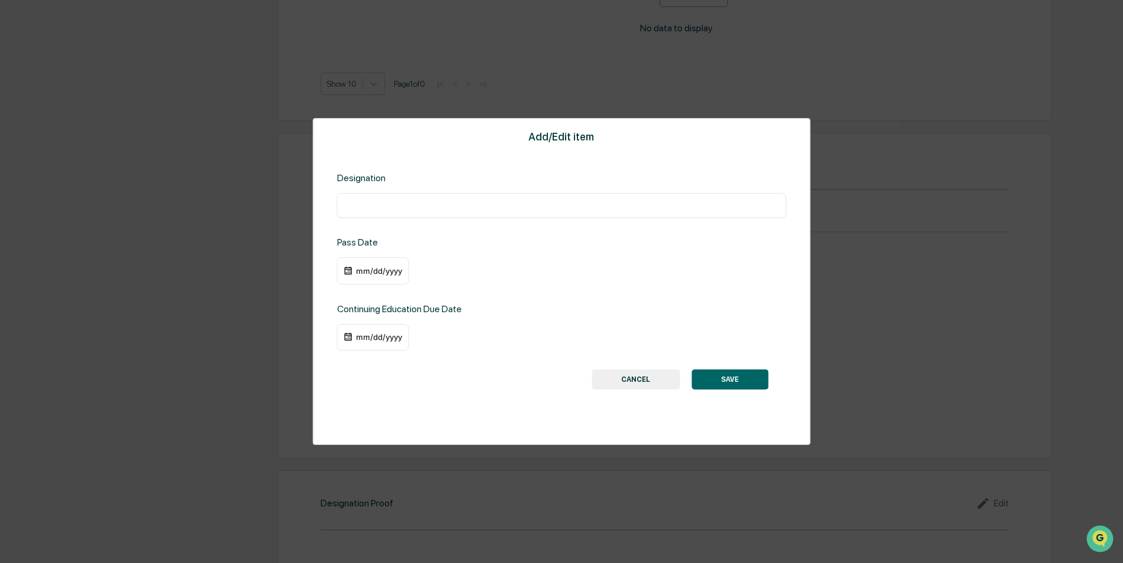
click at [514, 200] on input "text" at bounding box center [562, 206] width 432 height 12
type input "***"
click at [724, 376] on button "SAVE" at bounding box center [730, 380] width 77 height 20
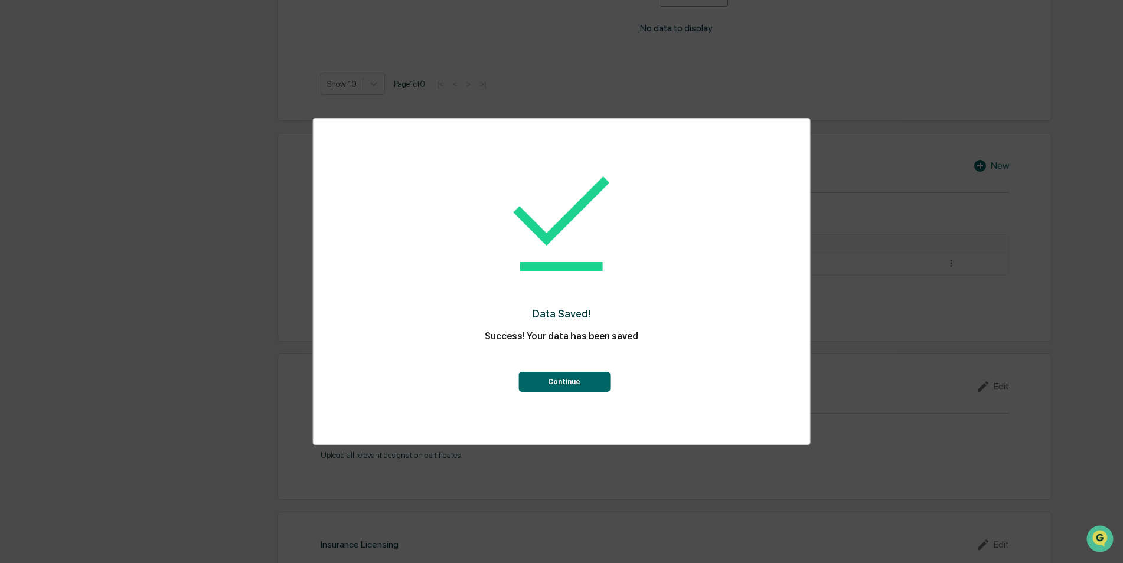
click at [576, 378] on button "Continue" at bounding box center [565, 382] width 92 height 20
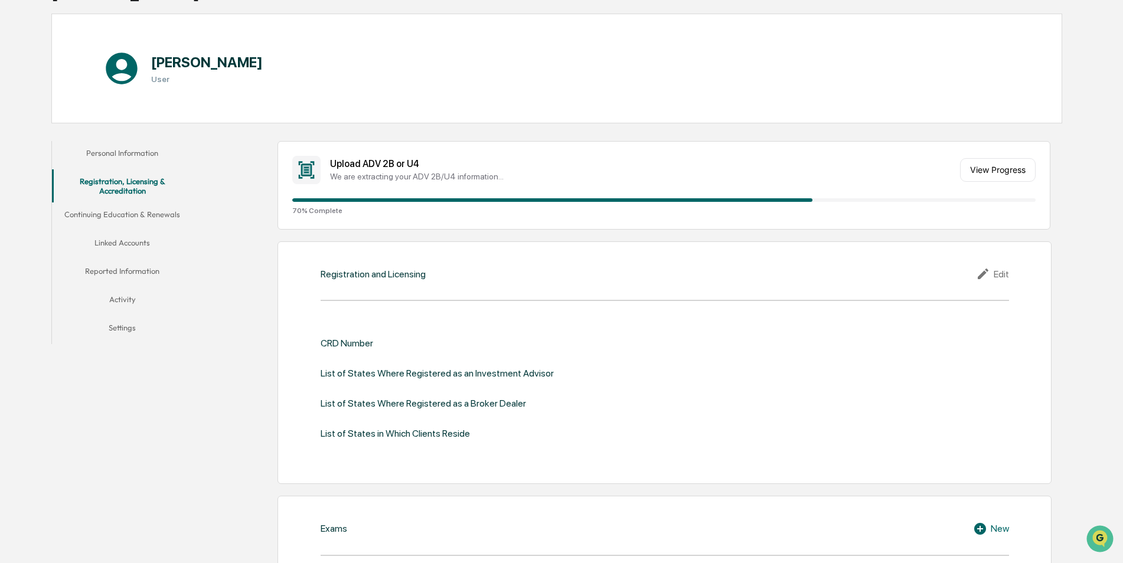
scroll to position [98, 0]
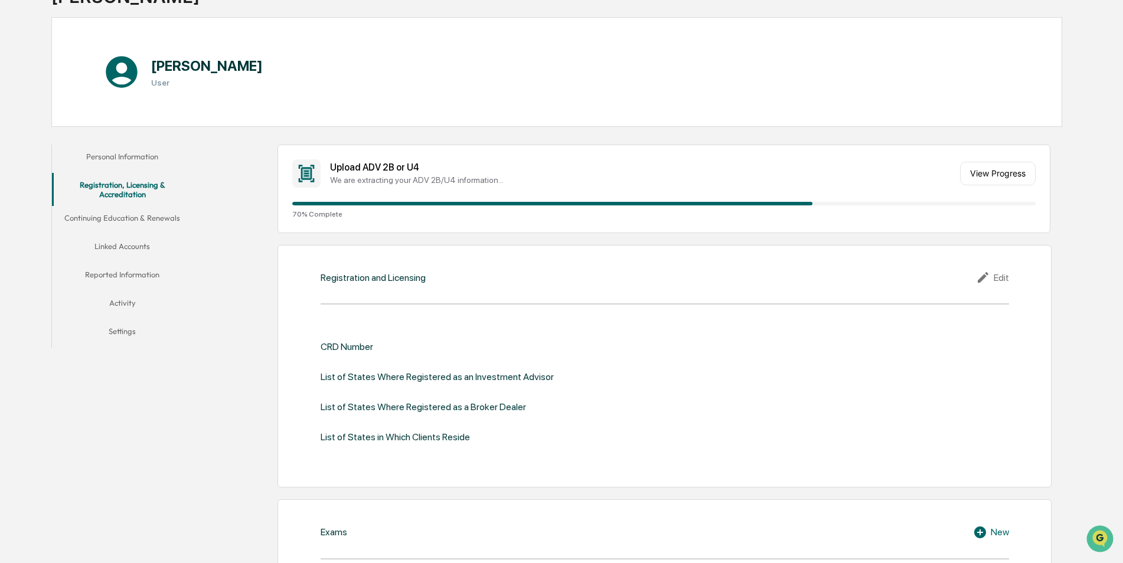
click at [138, 246] on button "Linked Accounts" at bounding box center [122, 248] width 141 height 28
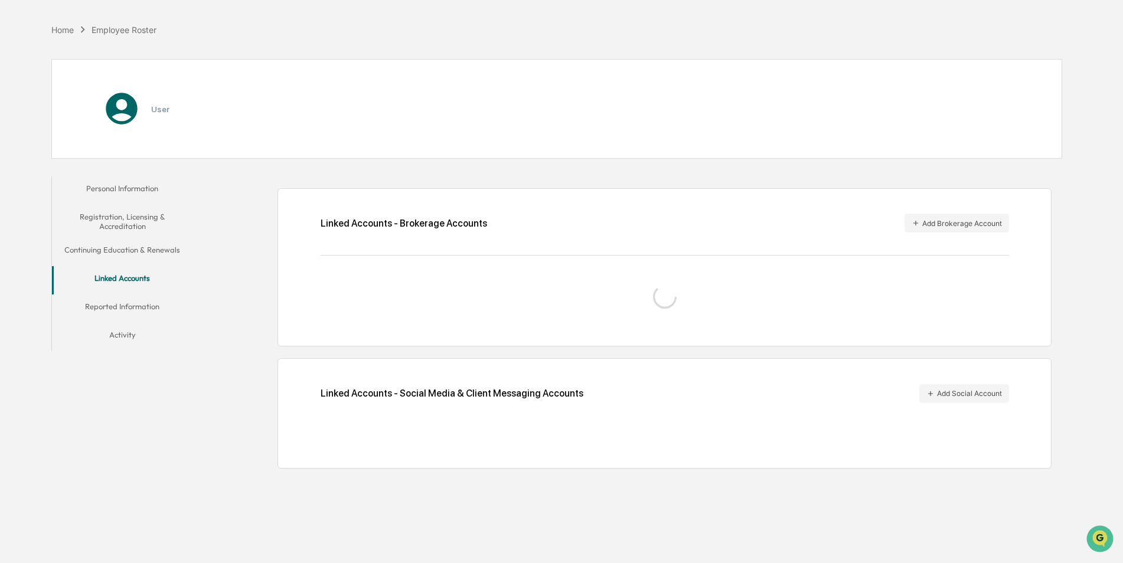
scroll to position [56, 0]
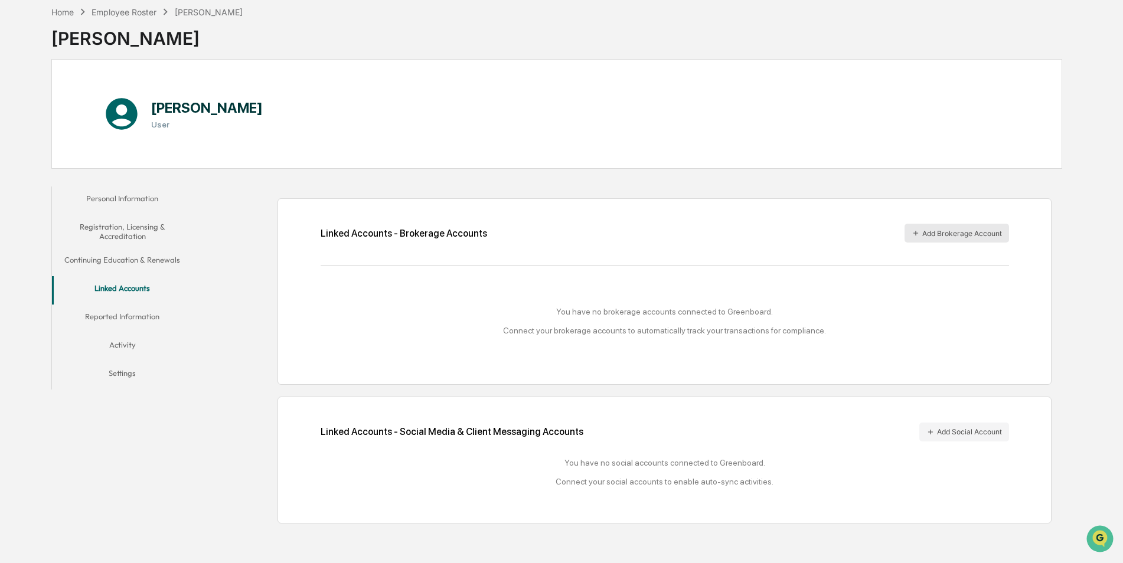
click at [952, 231] on button "Add Brokerage Account" at bounding box center [957, 233] width 105 height 19
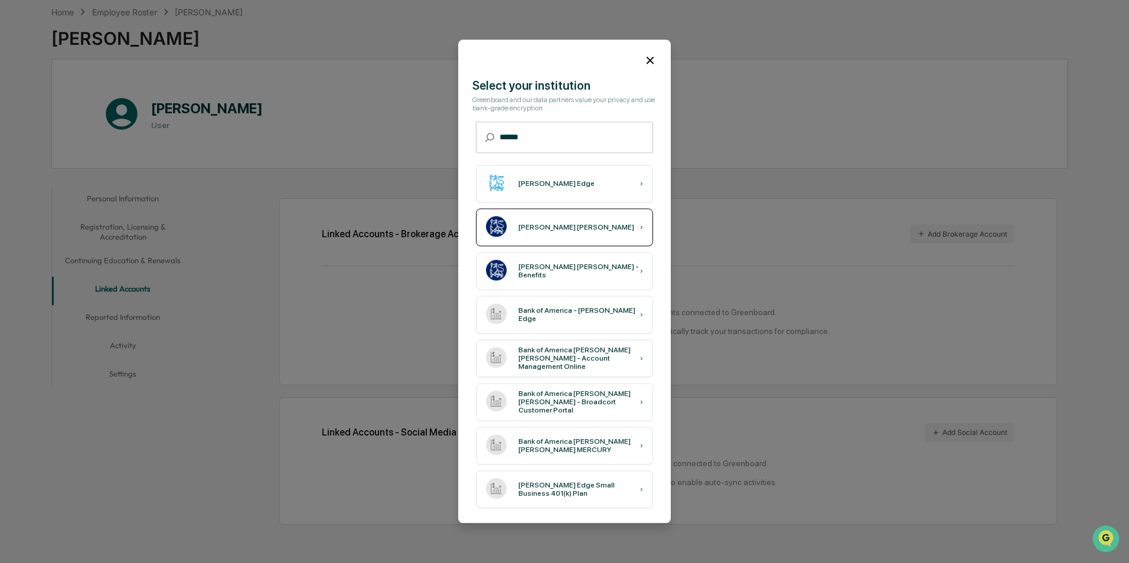
click at [551, 220] on div "Merrill Lynch ›" at bounding box center [564, 228] width 177 height 38
click at [579, 126] on input "******" at bounding box center [577, 137] width 154 height 31
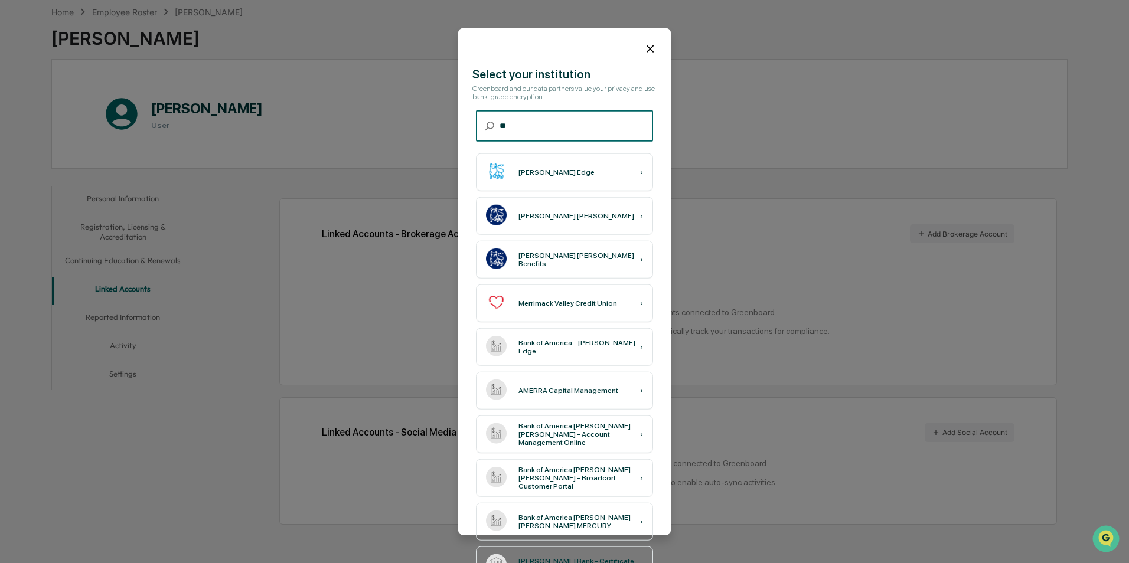
type input "*"
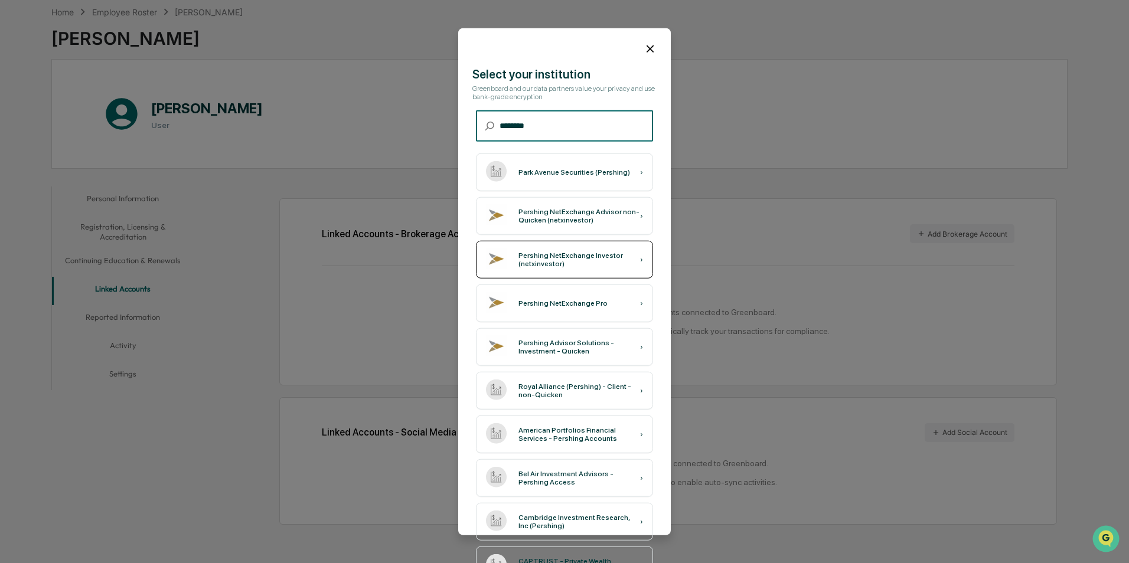
type input "********"
click at [594, 258] on div "Pershing NetExchange Investor (netxinvestor)" at bounding box center [580, 260] width 122 height 17
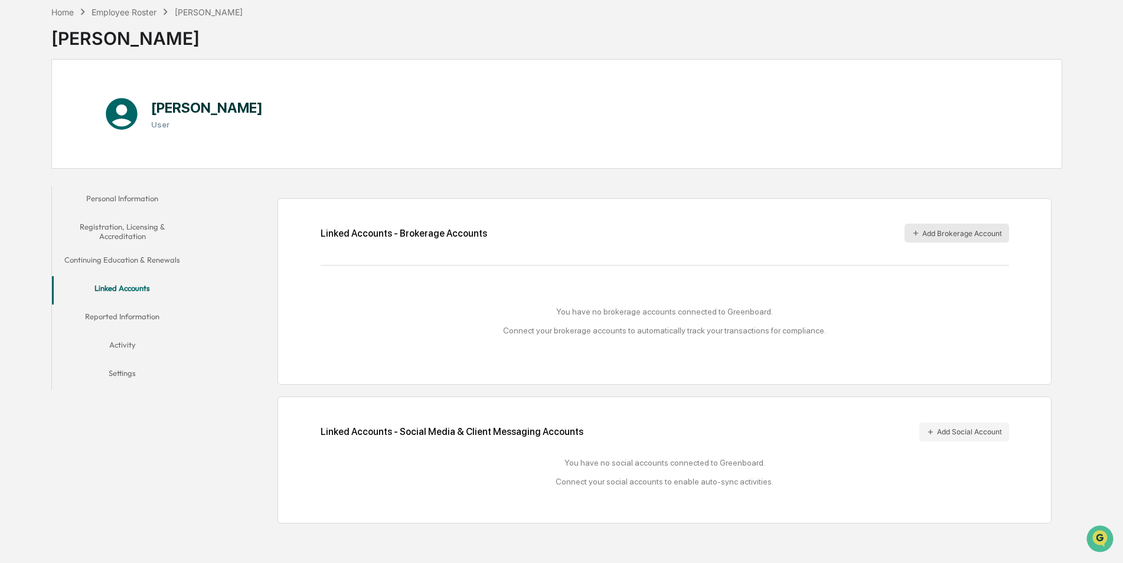
click at [965, 232] on button "Add Brokerage Account" at bounding box center [957, 233] width 105 height 19
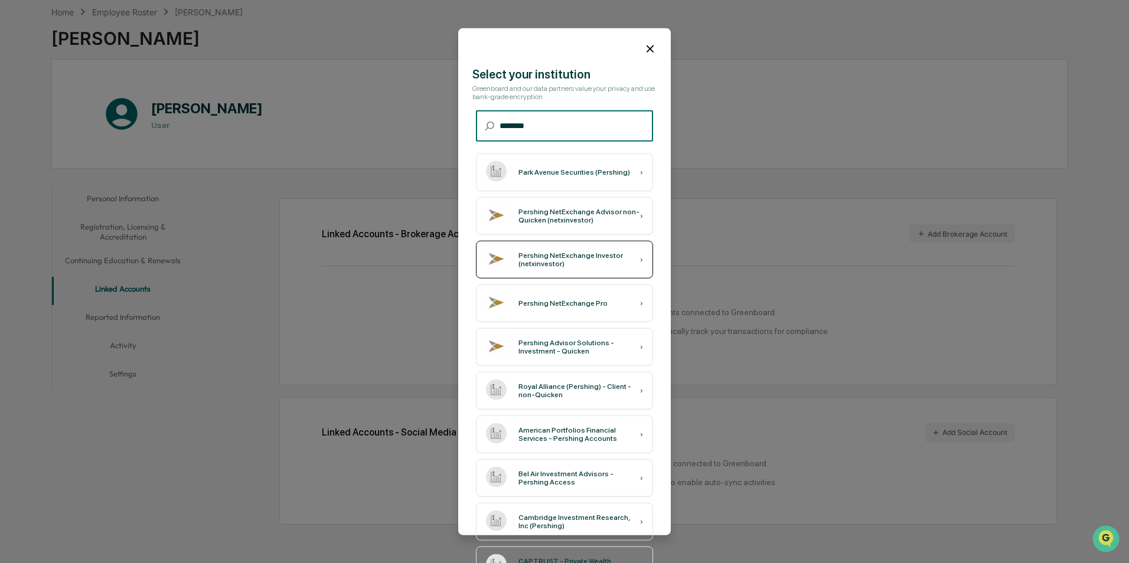
type input "********"
click at [619, 264] on div "Pershing NetExchange Investor (netxinvestor)" at bounding box center [580, 260] width 122 height 17
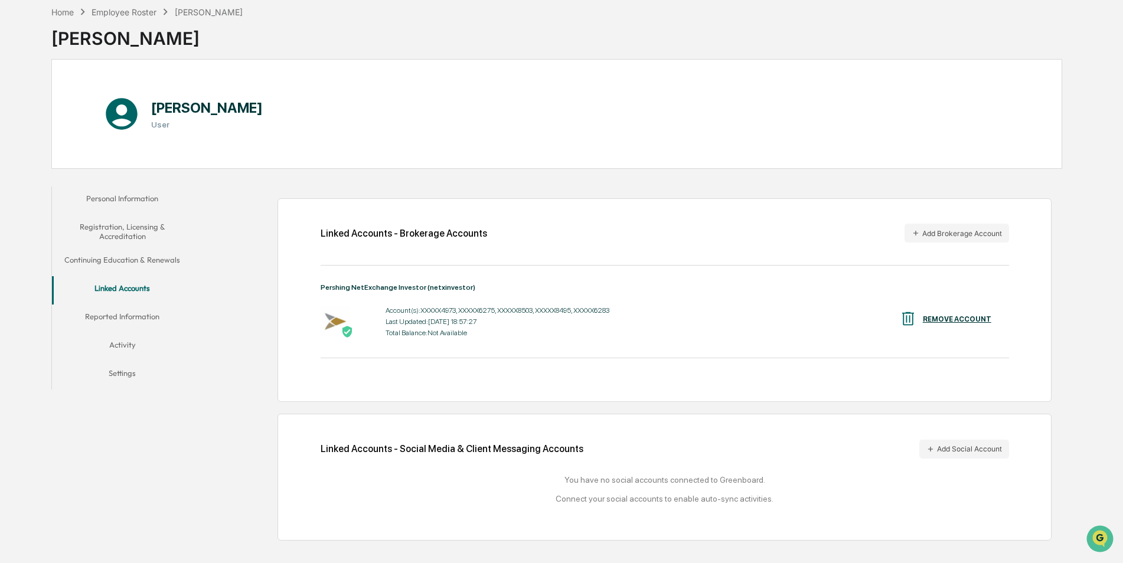
click at [108, 316] on button "Reported Information" at bounding box center [122, 319] width 141 height 28
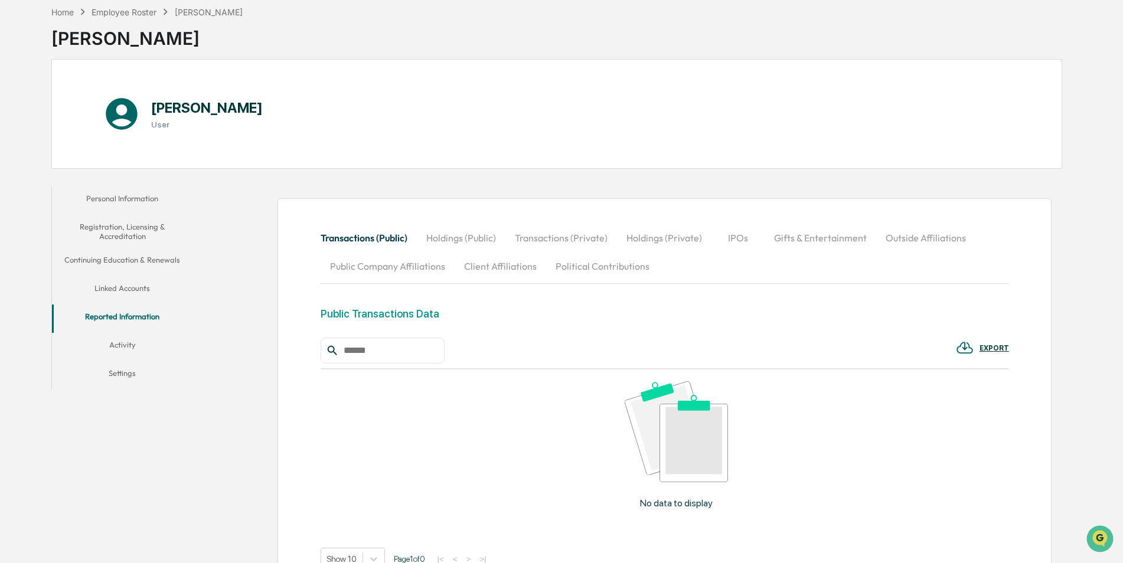
click at [125, 341] on button "Activity" at bounding box center [122, 347] width 141 height 28
